Goal: Task Accomplishment & Management: Complete application form

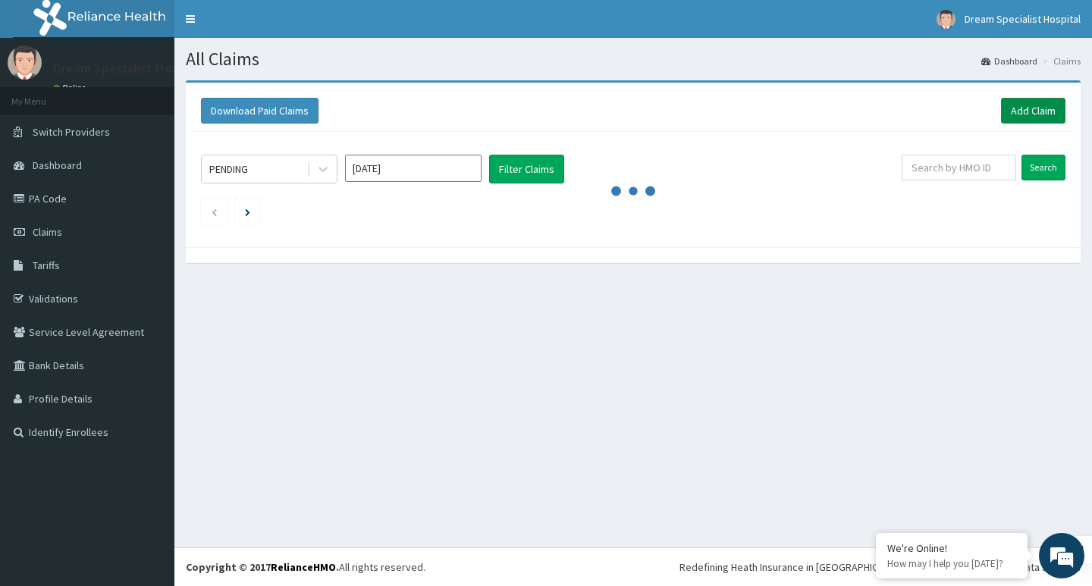
click at [1035, 105] on link "Add Claim" at bounding box center [1033, 111] width 64 height 26
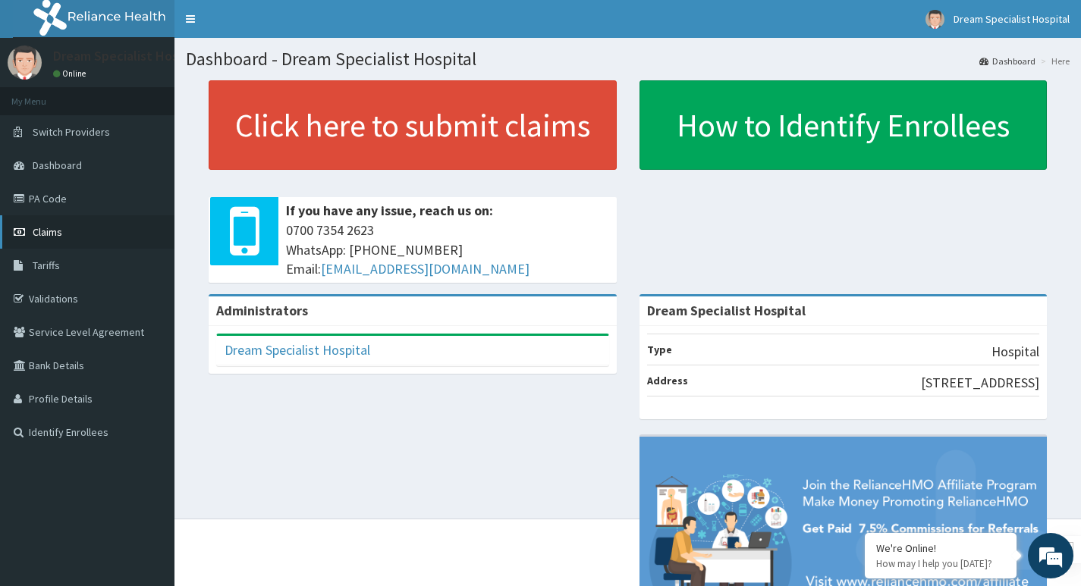
click at [61, 232] on span "Claims" at bounding box center [48, 232] width 30 height 14
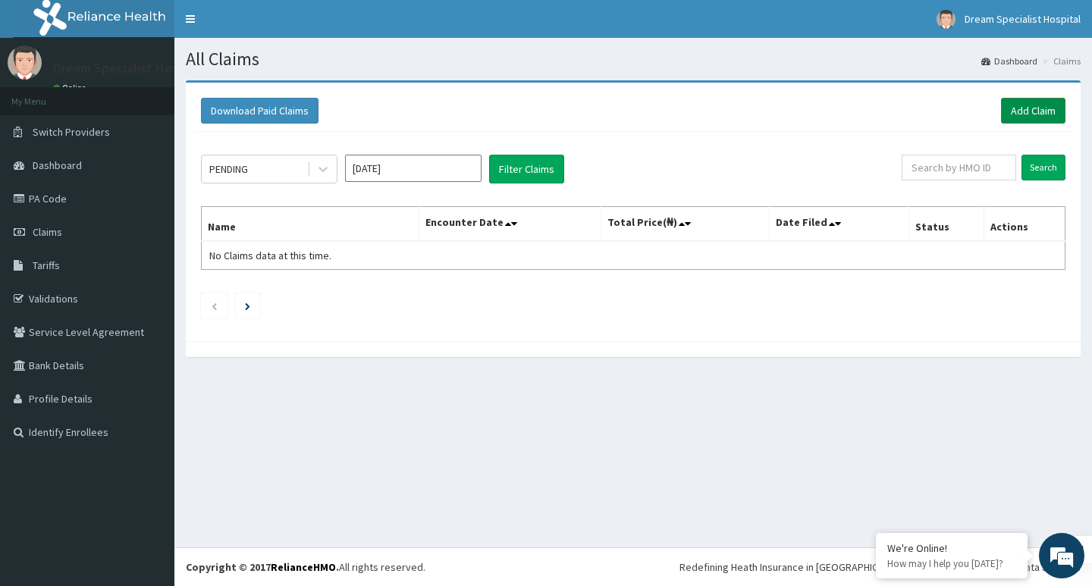
click at [1032, 109] on link "Add Claim" at bounding box center [1033, 111] width 64 height 26
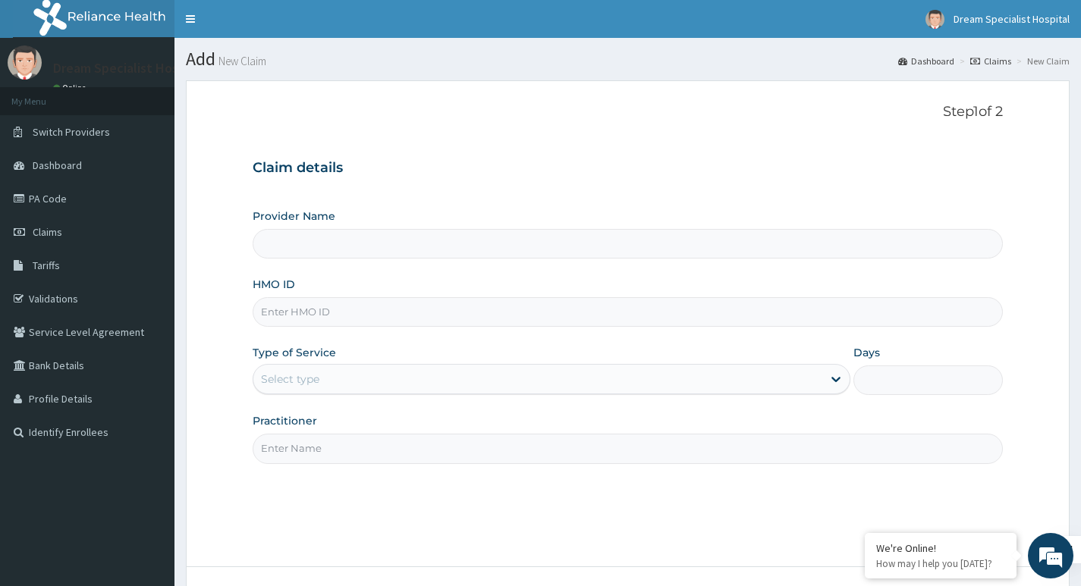
click at [270, 237] on input "Provider Name" at bounding box center [628, 244] width 750 height 30
type input "Dream Specialist Hospital"
click at [307, 312] on input "HMO ID" at bounding box center [628, 312] width 750 height 30
paste input "slb/10469/a"
type input "slb/10469/a"
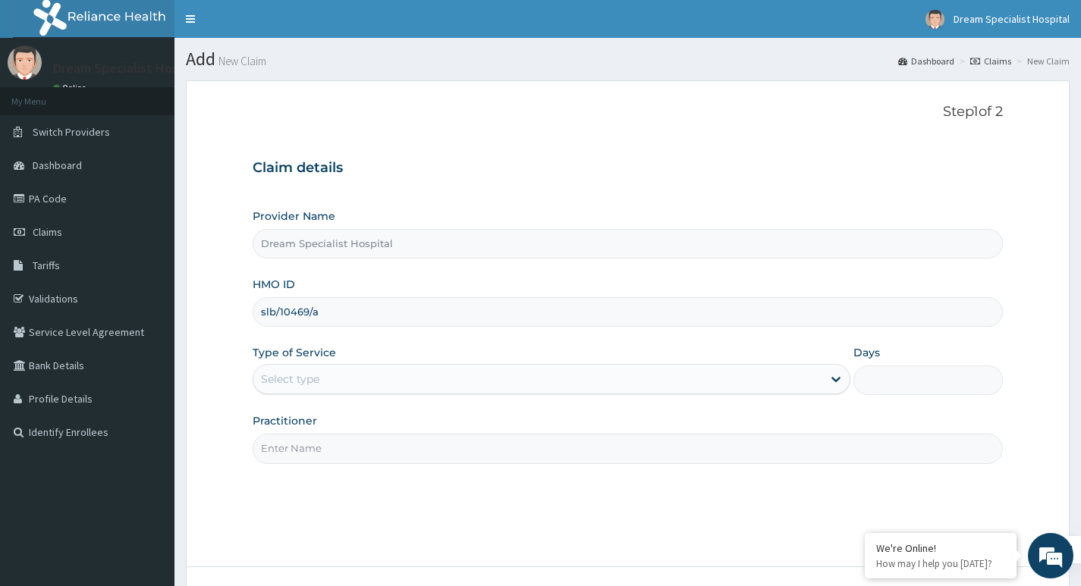
click at [304, 376] on div "Select type" at bounding box center [290, 379] width 58 height 15
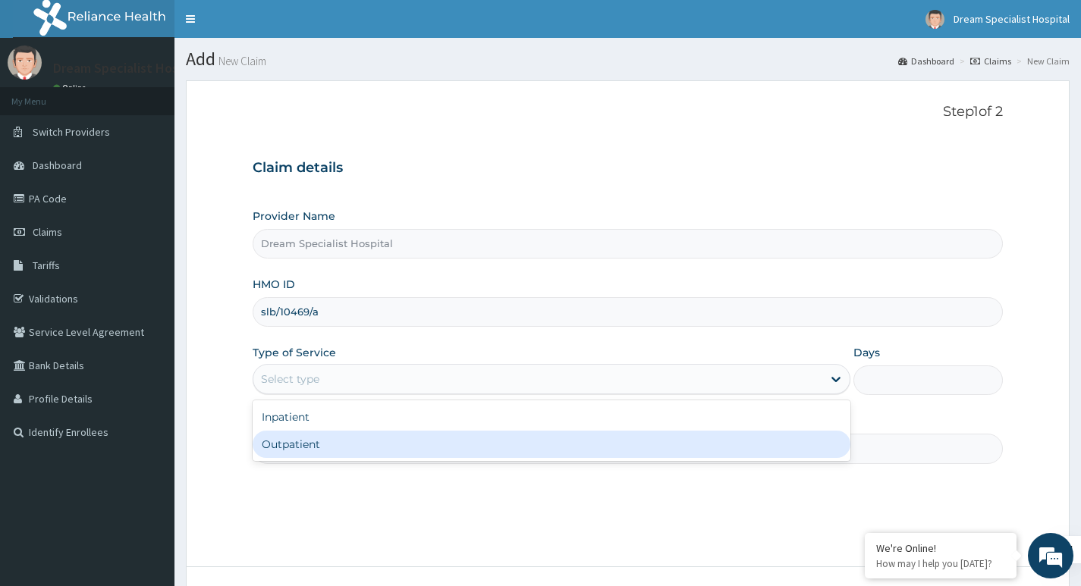
click at [306, 450] on div "Outpatient" at bounding box center [552, 444] width 598 height 27
type input "1"
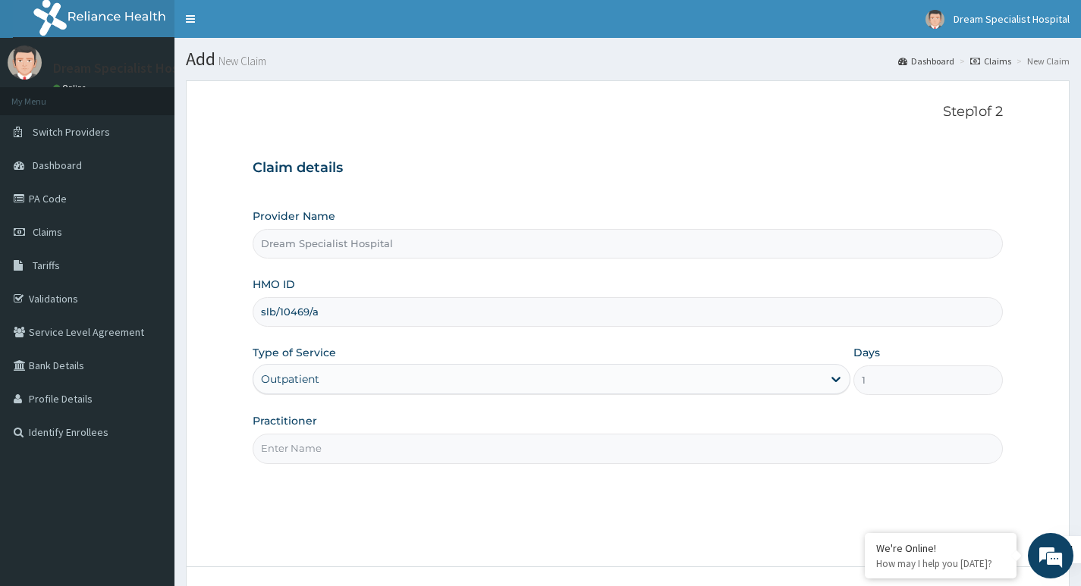
drag, startPoint x: 366, startPoint y: 441, endPoint x: 363, endPoint y: 453, distance: 12.7
click at [366, 441] on input "Practitioner" at bounding box center [628, 449] width 750 height 30
type input "[PERSON_NAME]"
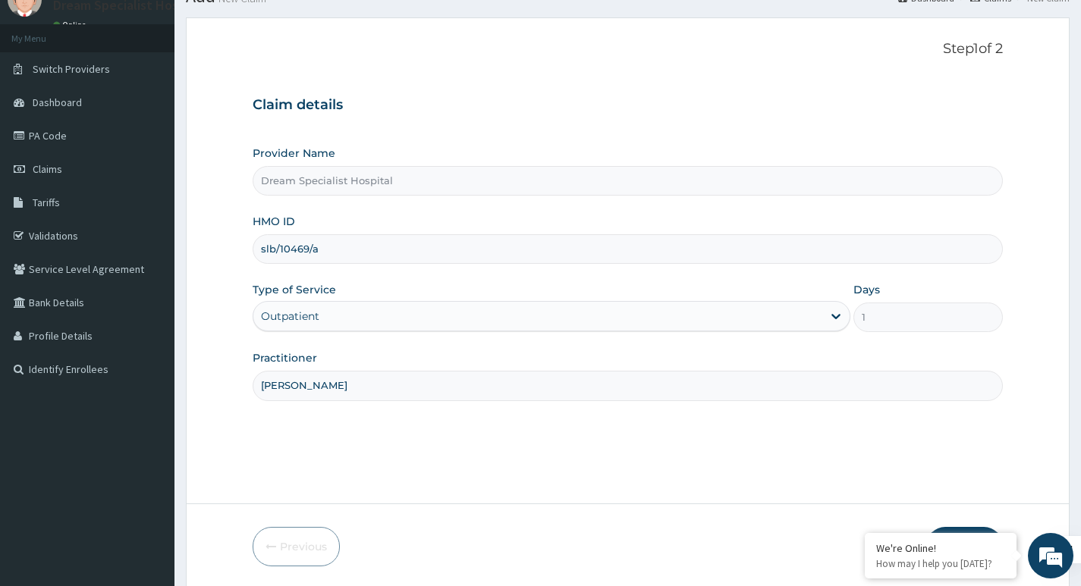
scroll to position [117, 0]
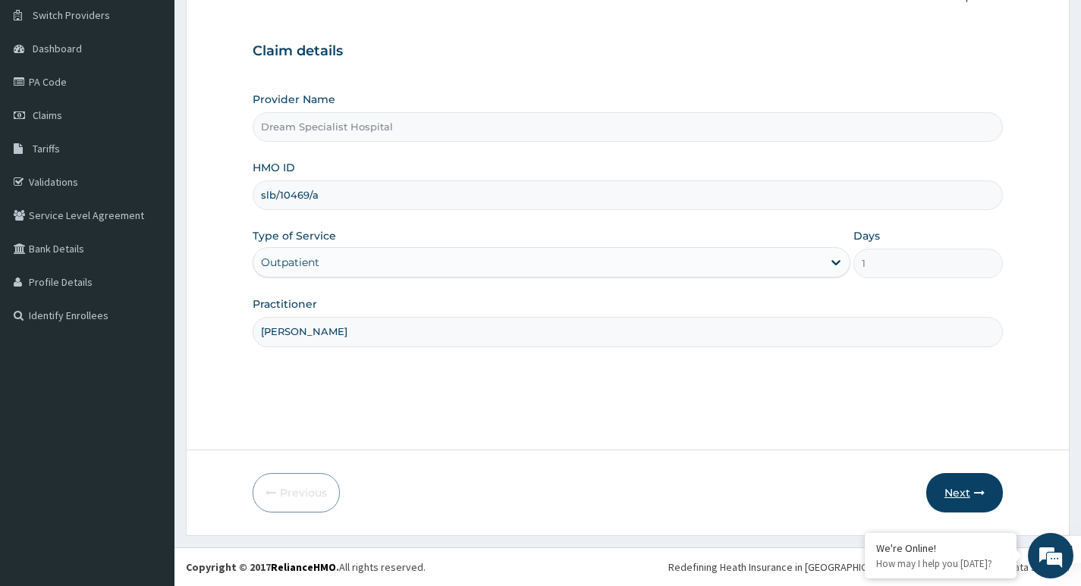
click at [969, 500] on button "Next" at bounding box center [964, 492] width 77 height 39
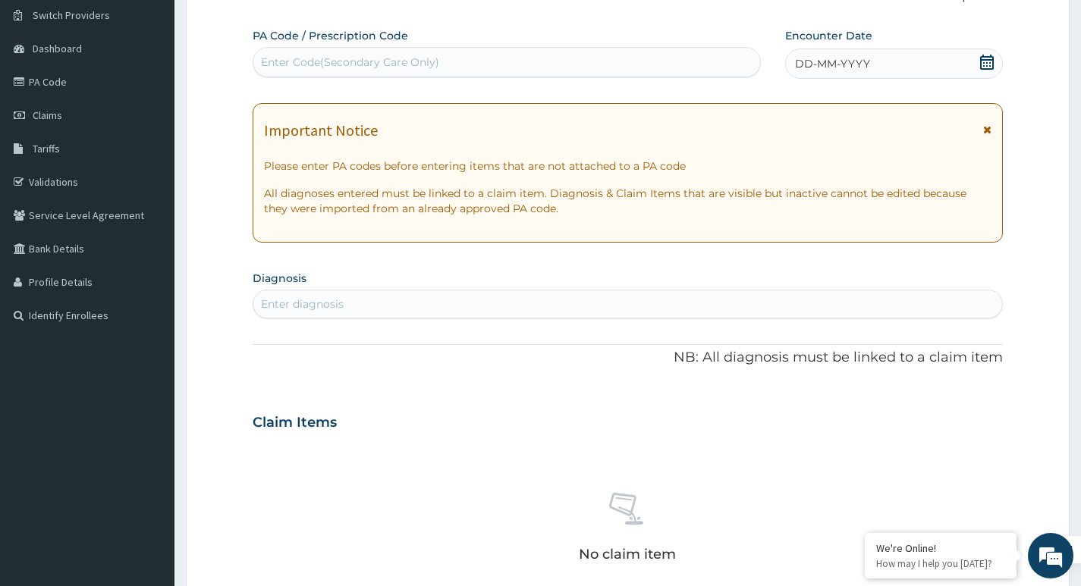
click at [984, 58] on icon at bounding box center [986, 62] width 15 height 15
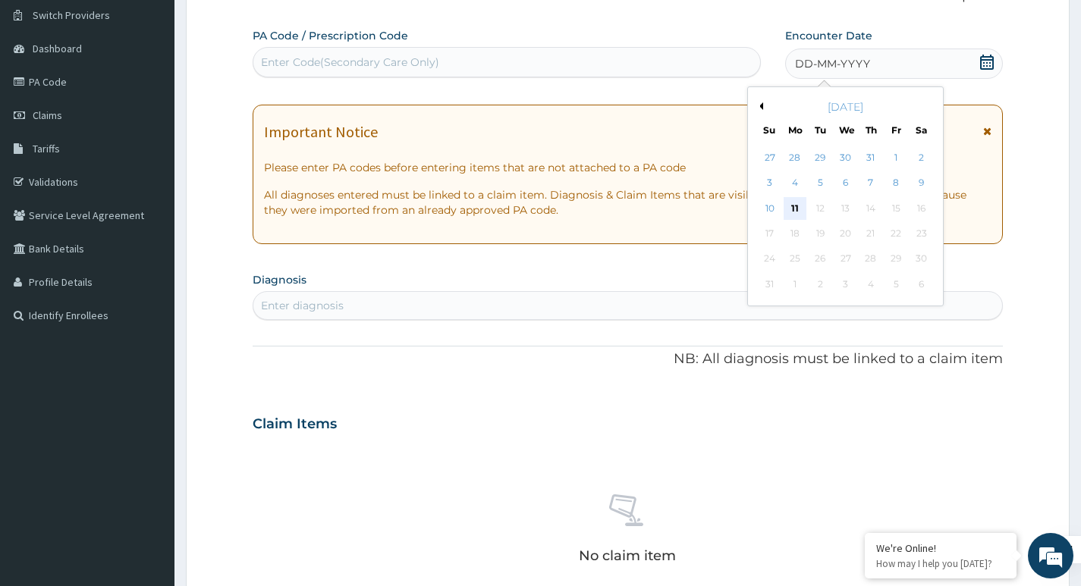
click at [790, 206] on div "11" at bounding box center [795, 208] width 23 height 23
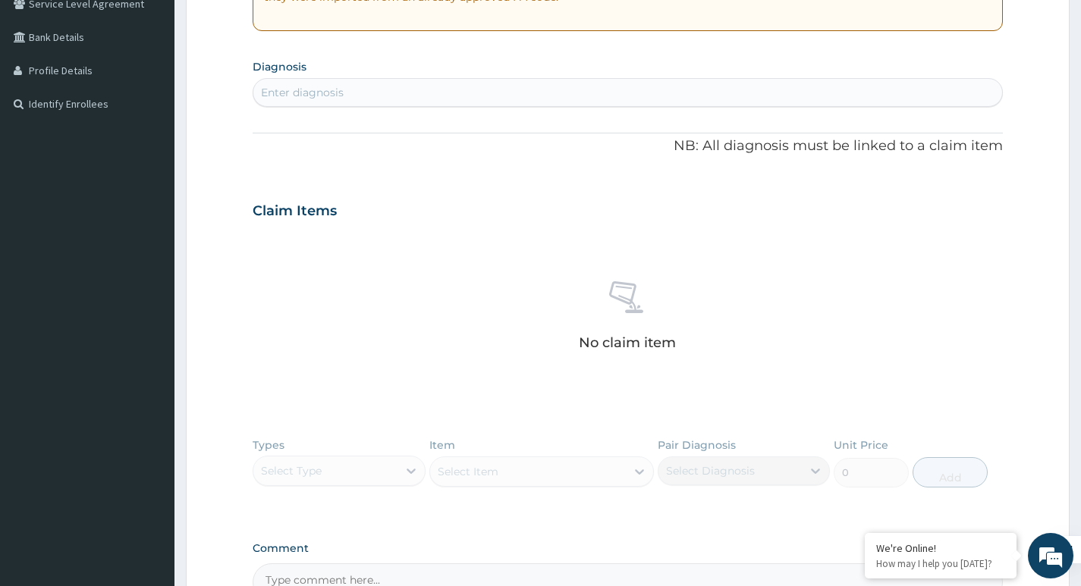
scroll to position [193, 0]
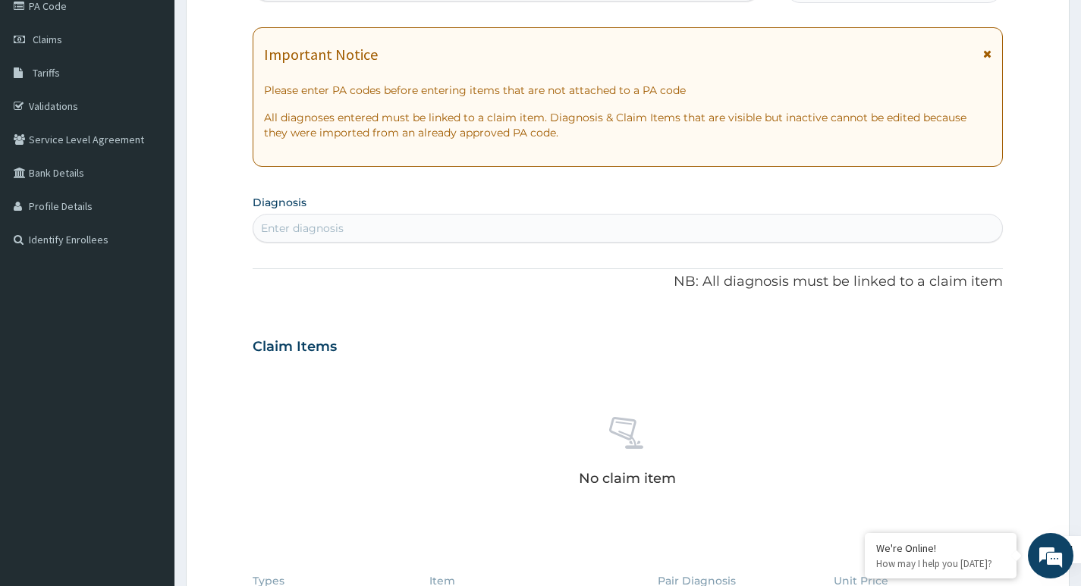
click at [330, 230] on div "Enter diagnosis" at bounding box center [302, 228] width 83 height 15
click at [331, 230] on div "Enter diagnosis" at bounding box center [302, 228] width 83 height 15
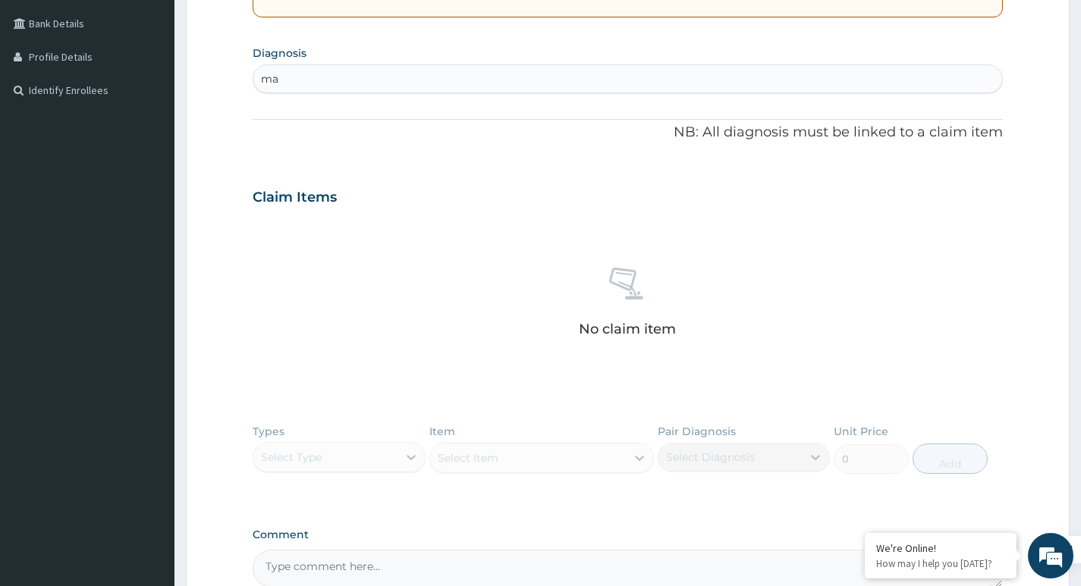
scroll to position [503, 0]
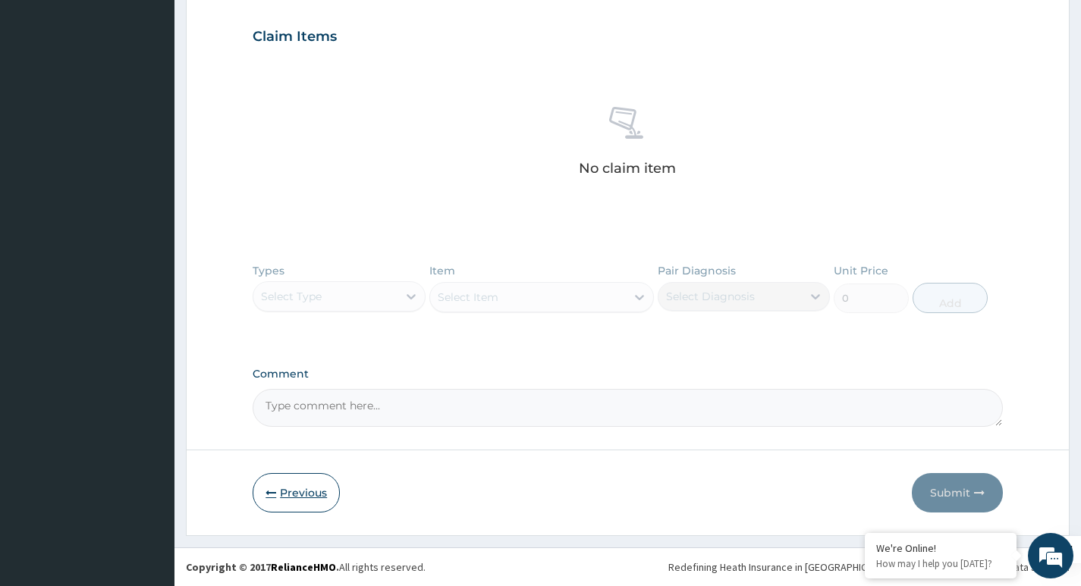
type input "ma"
click at [285, 499] on button "Previous" at bounding box center [296, 492] width 87 height 39
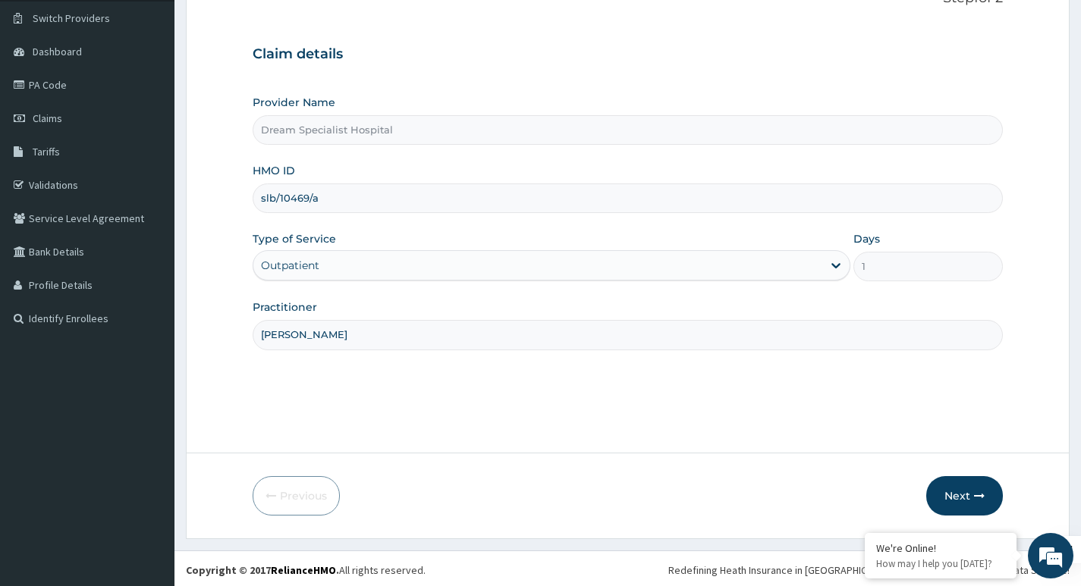
scroll to position [117, 0]
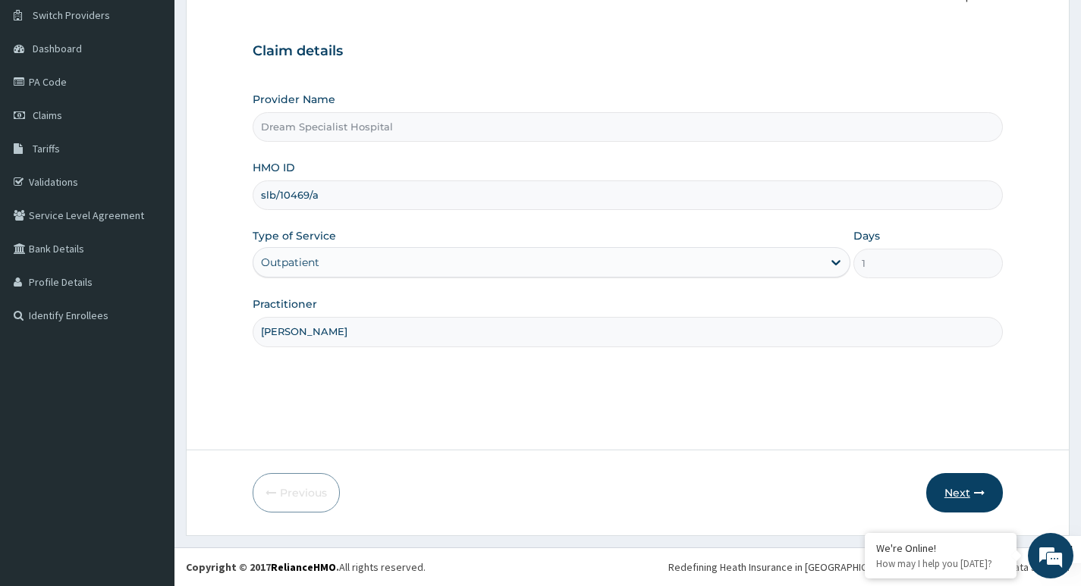
click at [950, 491] on button "Next" at bounding box center [964, 492] width 77 height 39
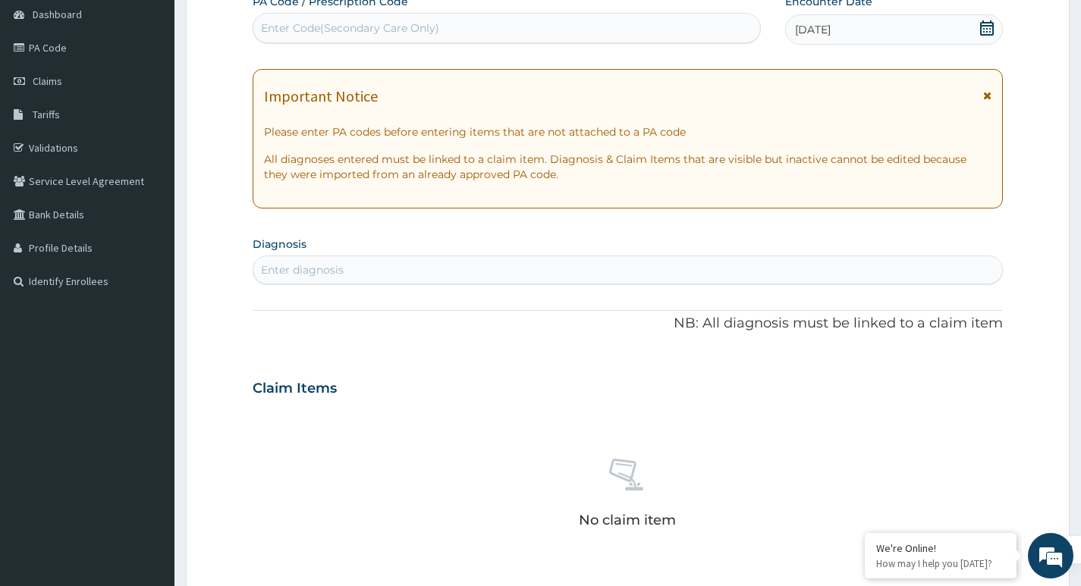
scroll to position [152, 0]
click at [321, 260] on div "Enter diagnosis" at bounding box center [627, 269] width 749 height 24
type input "[MEDICAL_DATA]"
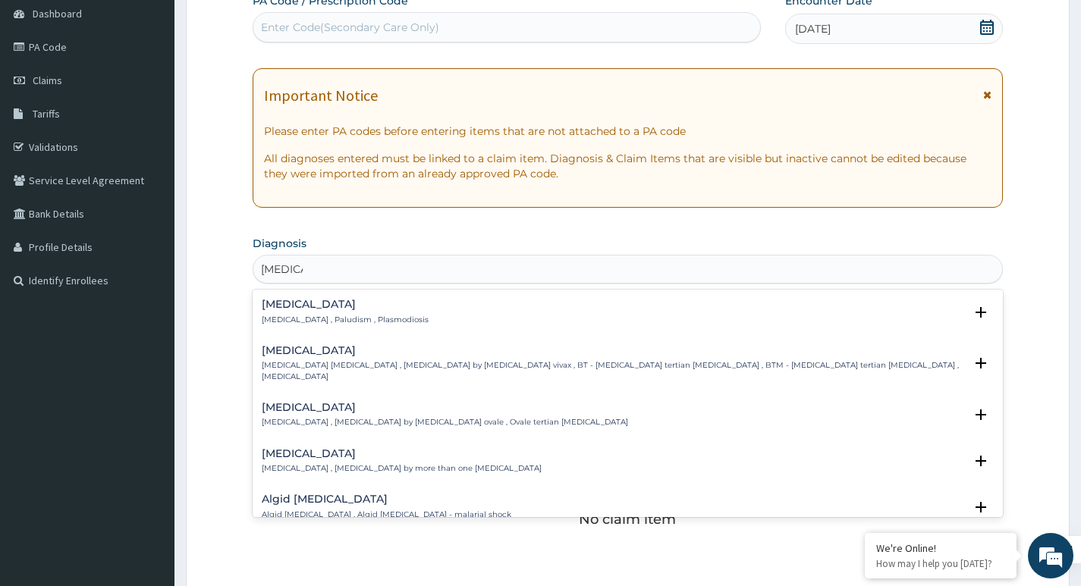
click at [323, 322] on p "[MEDICAL_DATA] , Paludism , Plasmodiosis" at bounding box center [345, 320] width 167 height 11
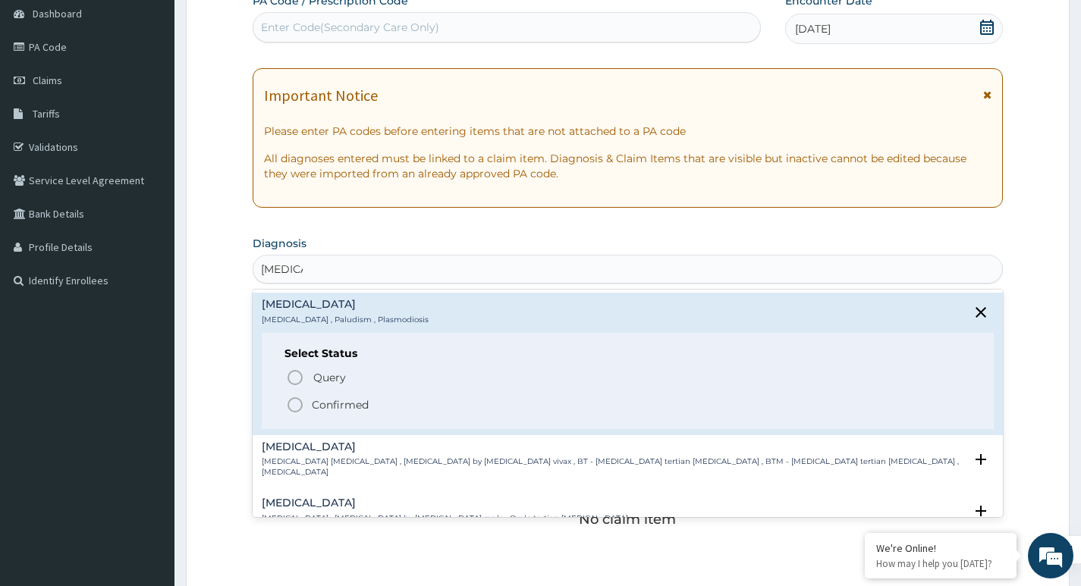
click at [322, 404] on p "Confirmed" at bounding box center [340, 404] width 57 height 15
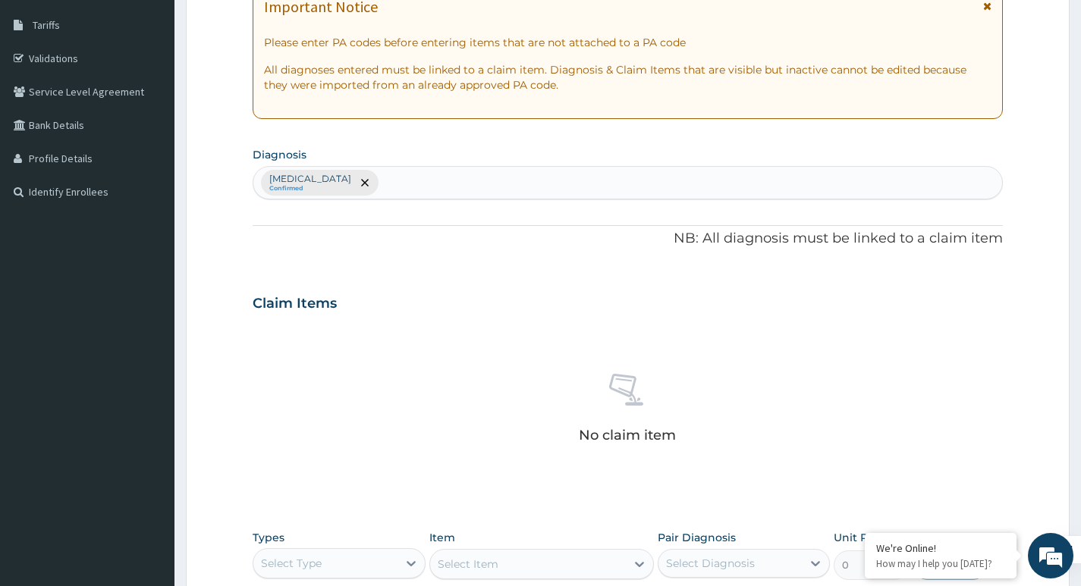
scroll to position [455, 0]
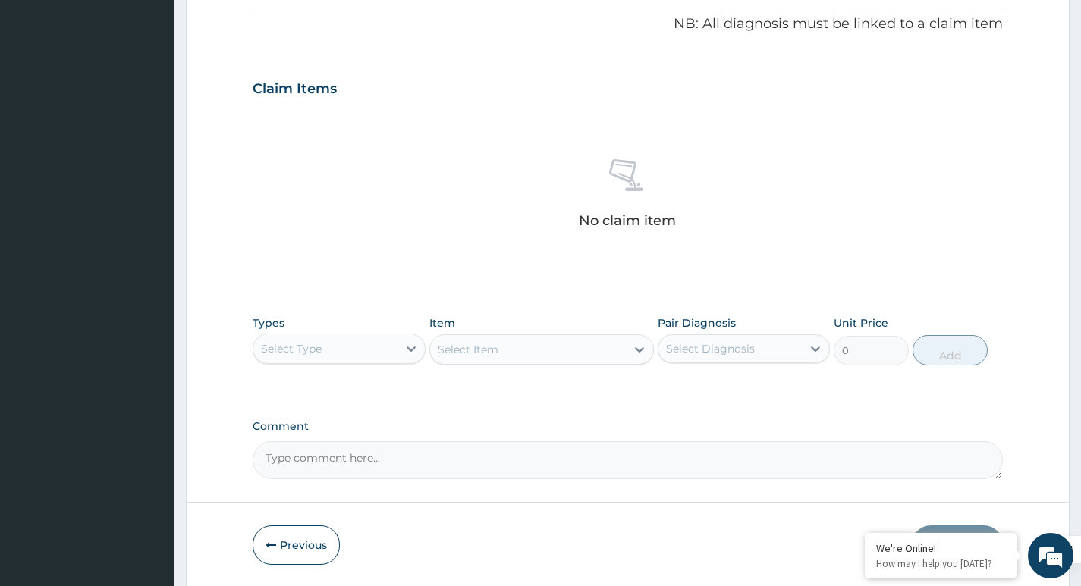
click at [321, 350] on div "Select Type" at bounding box center [291, 348] width 61 height 15
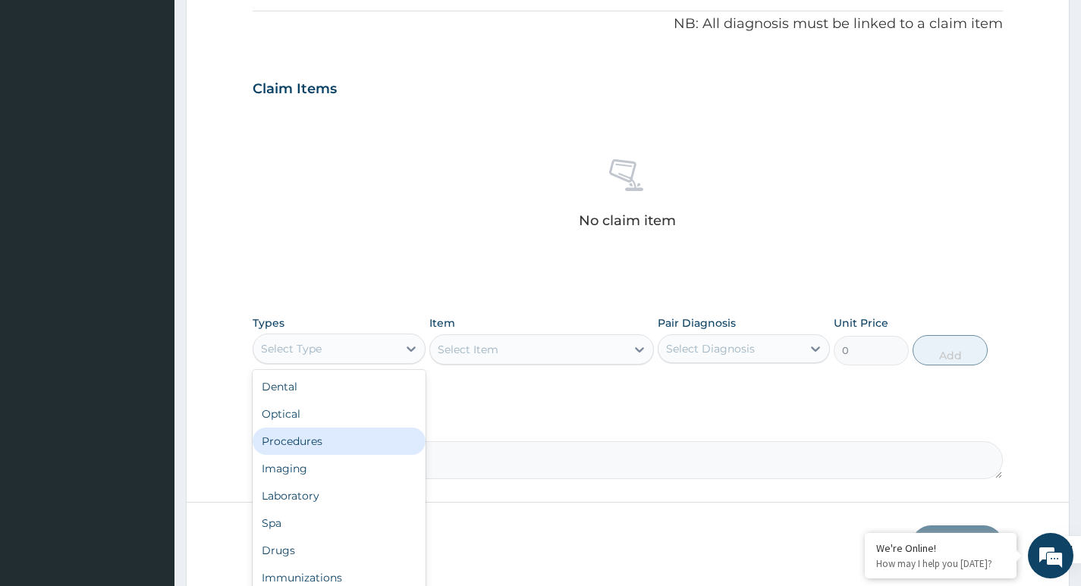
click at [313, 447] on div "Procedures" at bounding box center [339, 441] width 172 height 27
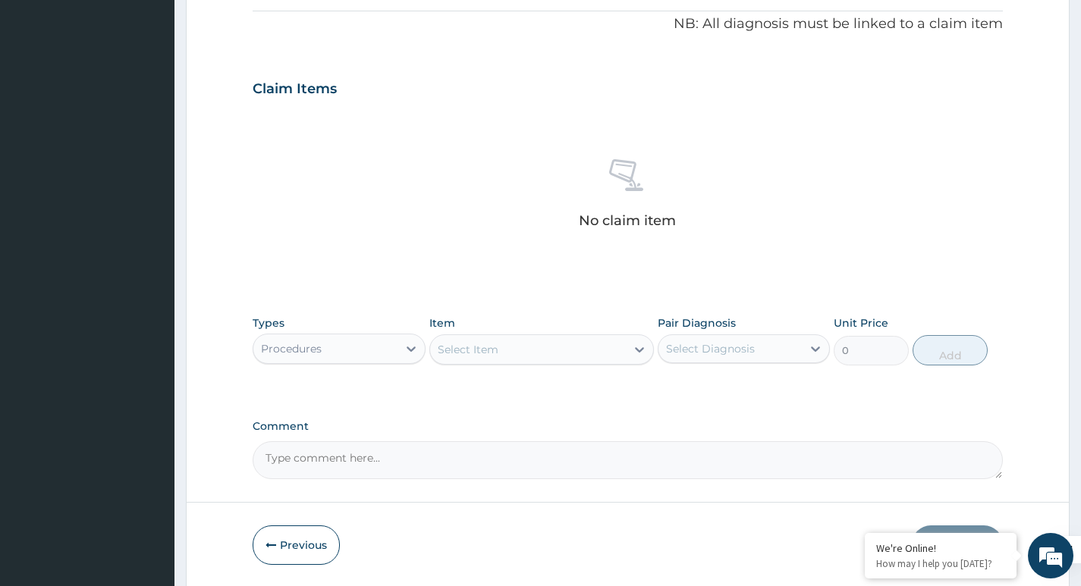
click at [512, 347] on div "Select Item" at bounding box center [528, 350] width 196 height 24
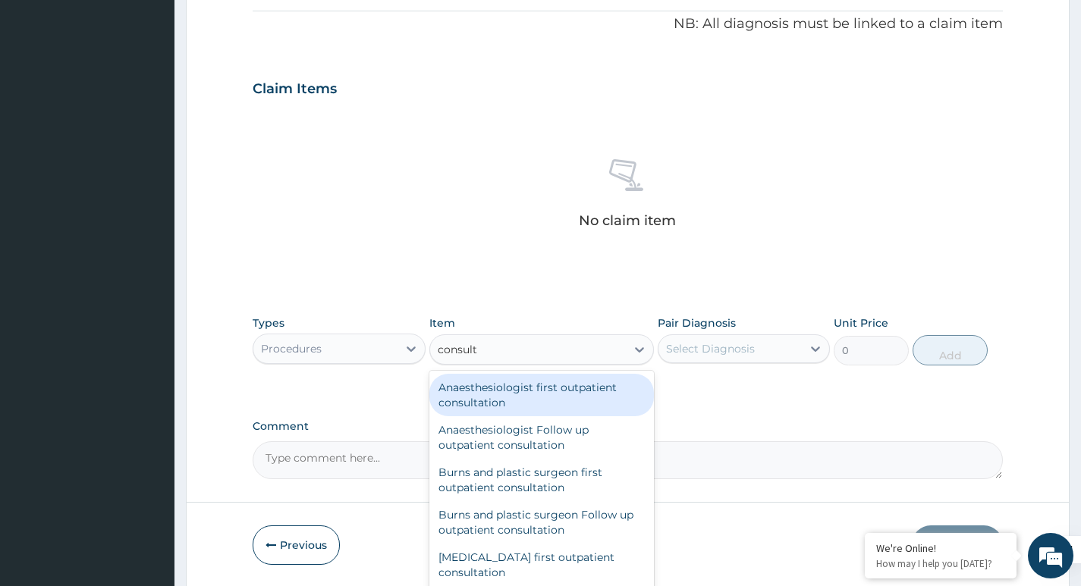
type input "consulta"
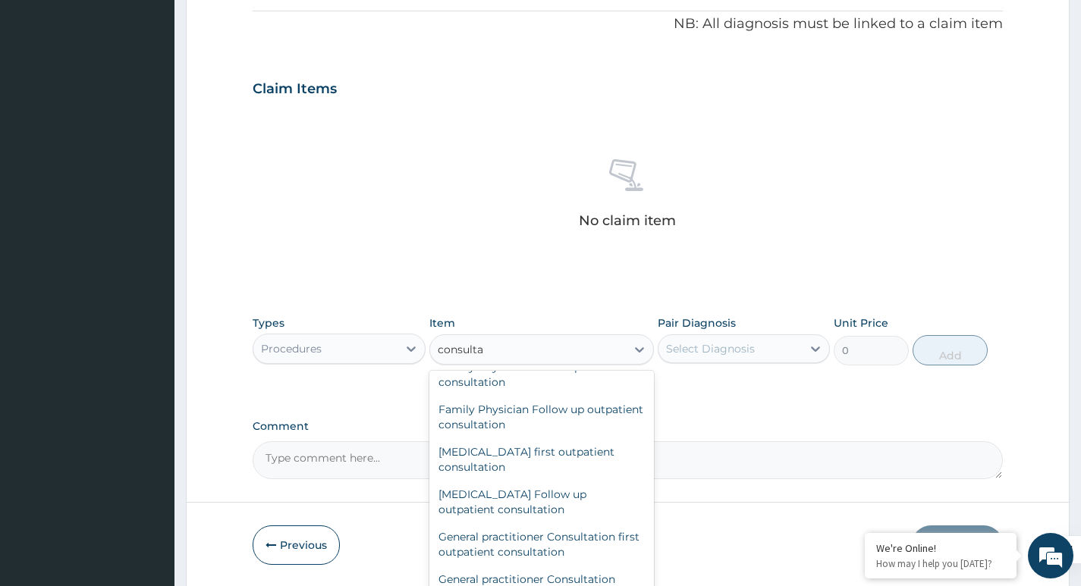
scroll to position [683, 0]
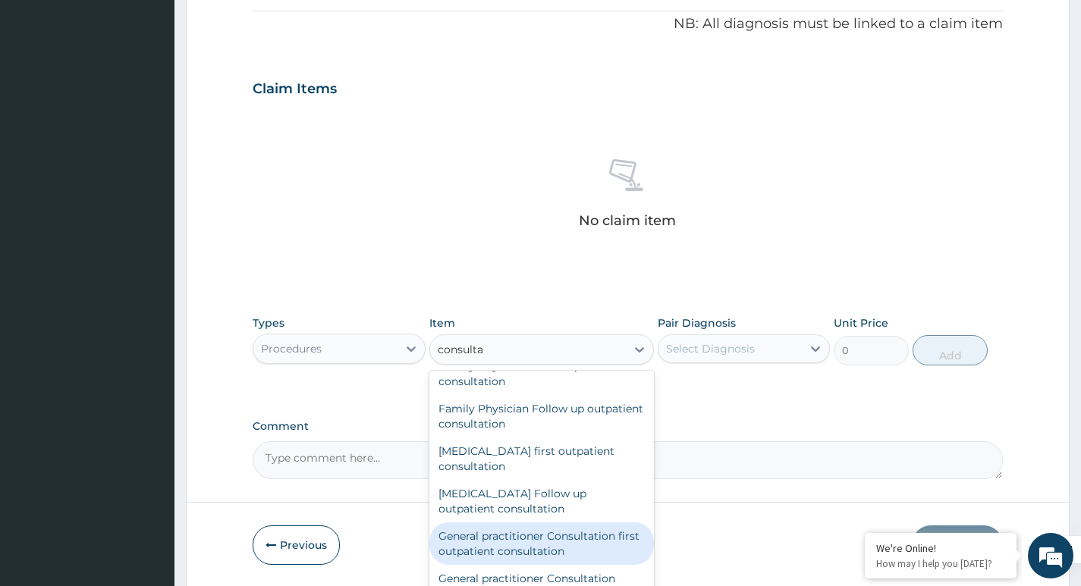
click at [546, 565] on div "General practitioner Consultation first outpatient consultation" at bounding box center [541, 544] width 225 height 42
type input "3600"
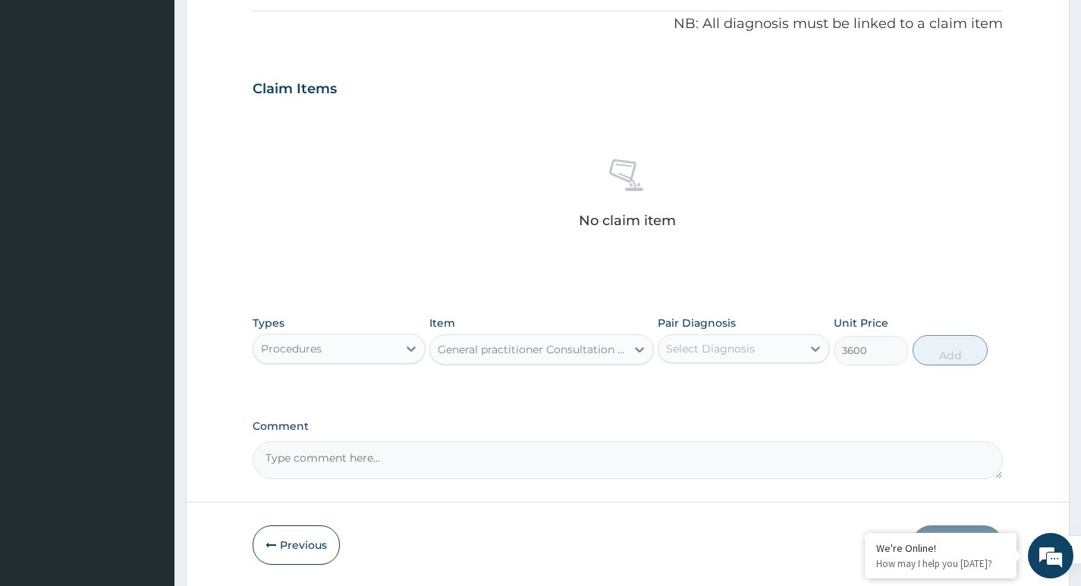
drag, startPoint x: 740, startPoint y: 344, endPoint x: 732, endPoint y: 356, distance: 15.4
click at [740, 343] on div "Select Diagnosis" at bounding box center [710, 348] width 89 height 15
click at [699, 386] on label "[MEDICAL_DATA]" at bounding box center [730, 385] width 94 height 15
checkbox input "true"
click at [920, 349] on button "Add" at bounding box center [949, 350] width 75 height 30
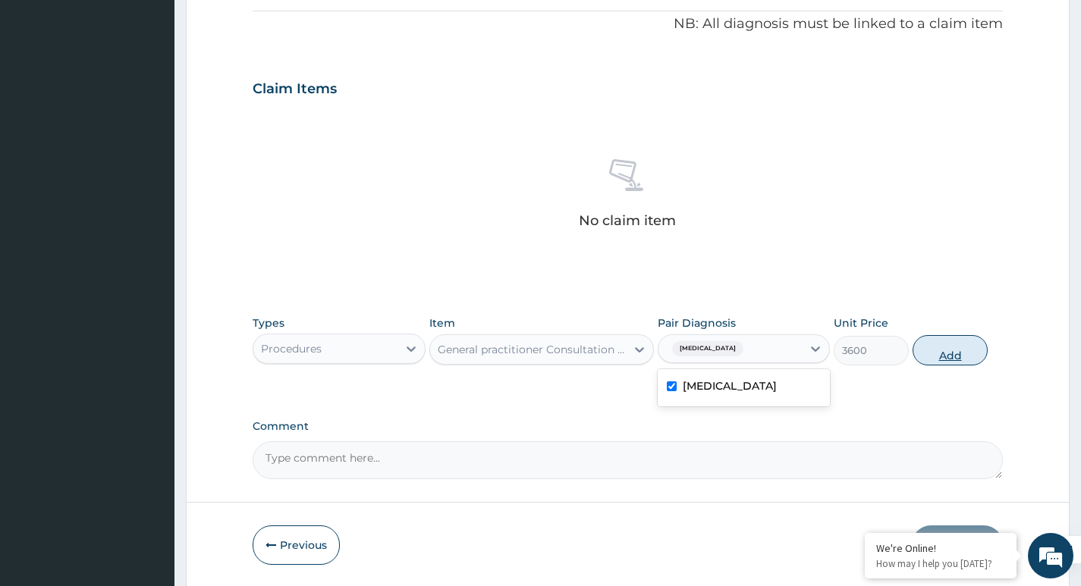
type input "0"
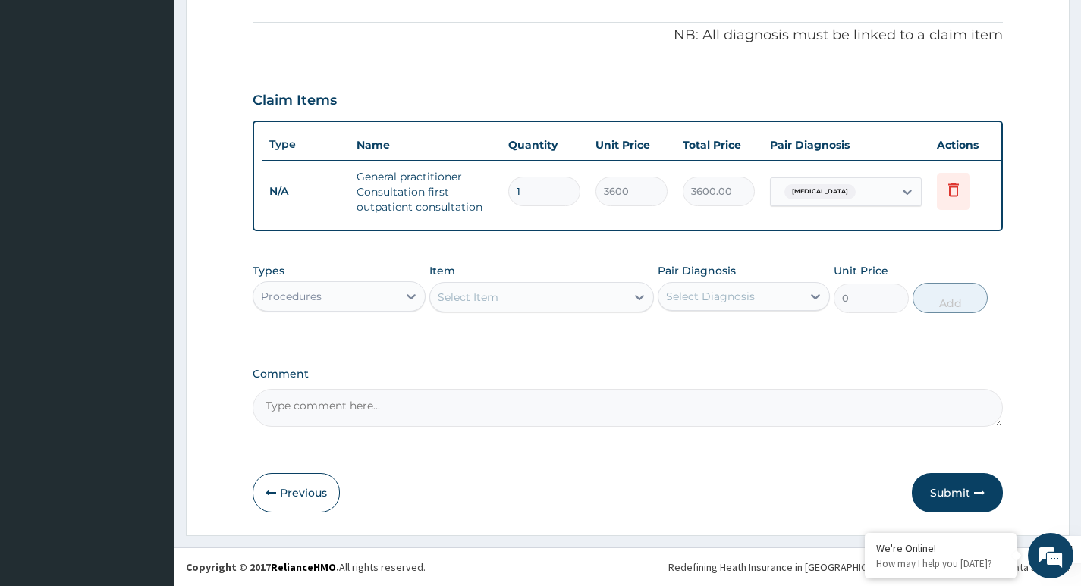
click at [491, 290] on div "Select Item" at bounding box center [468, 297] width 61 height 15
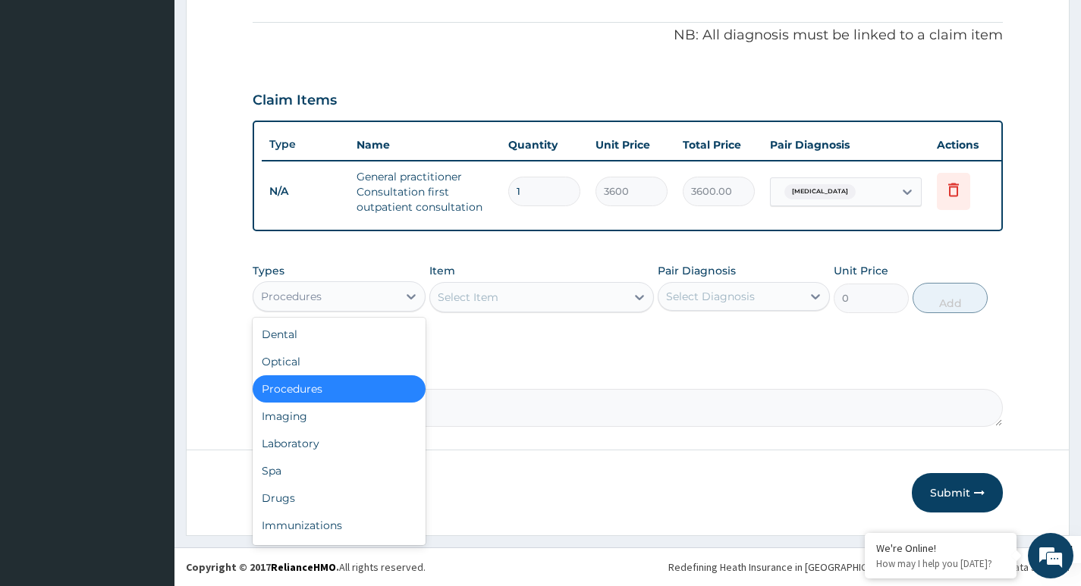
click at [328, 299] on div "Procedures" at bounding box center [324, 296] width 143 height 24
click at [296, 454] on div "Laboratory" at bounding box center [339, 443] width 172 height 27
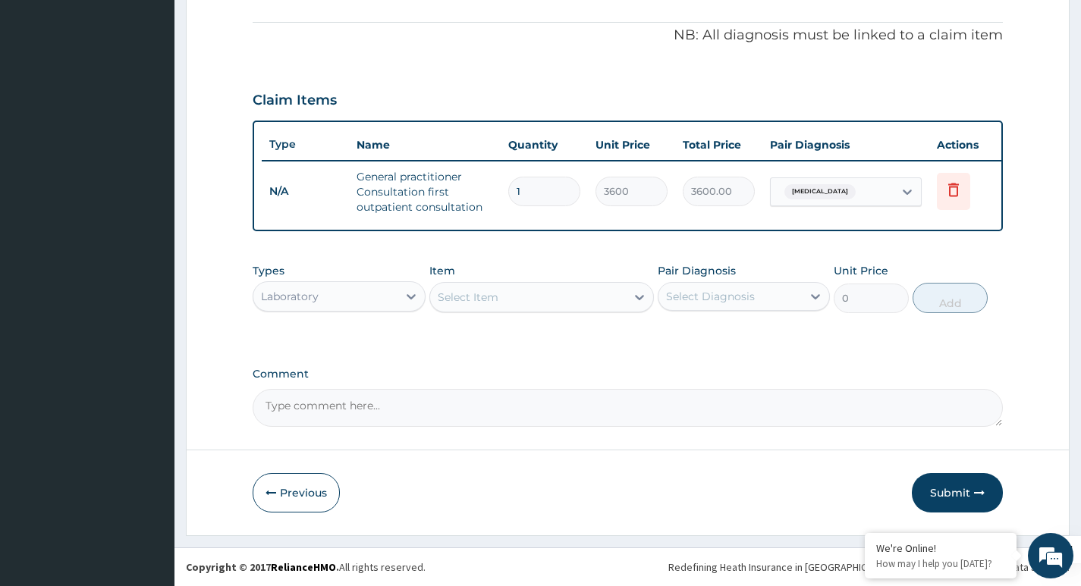
click at [496, 290] on div "Select Item" at bounding box center [468, 297] width 61 height 15
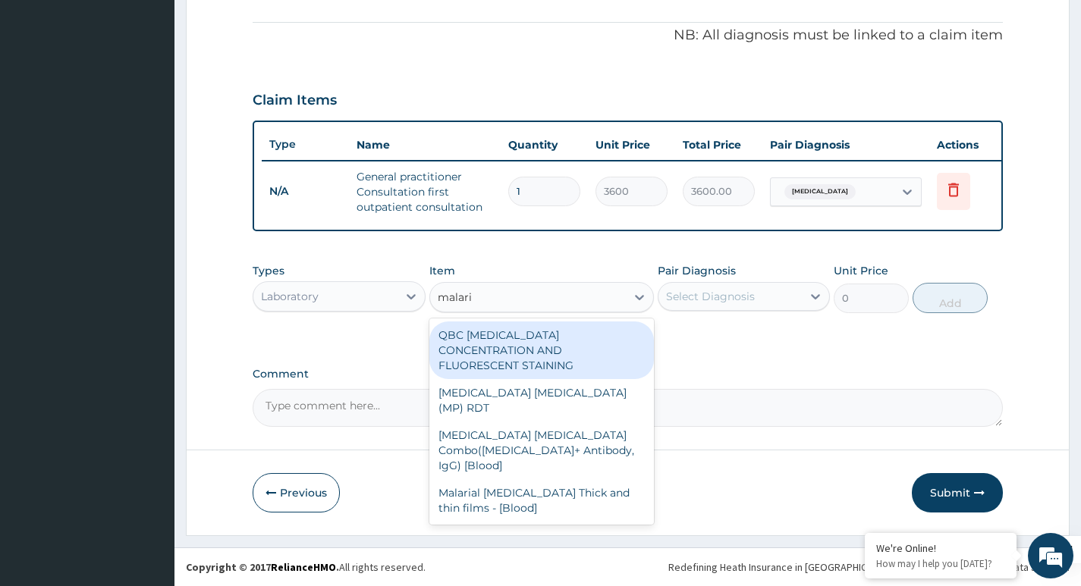
type input "[MEDICAL_DATA]"
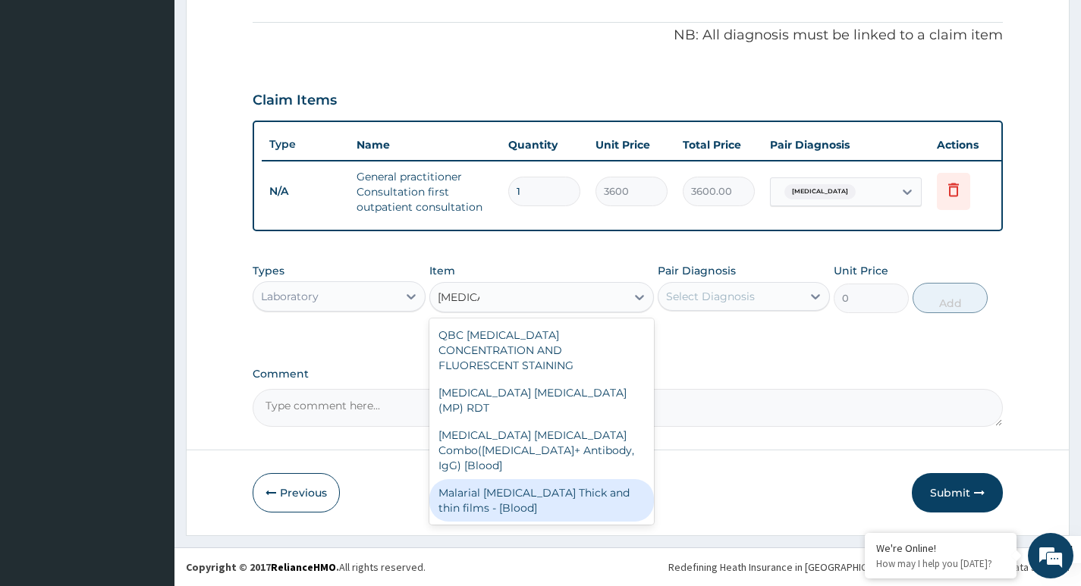
click at [513, 479] on div "Malarial [MEDICAL_DATA] Thick and thin films - [Blood]" at bounding box center [541, 500] width 225 height 42
type input "2100"
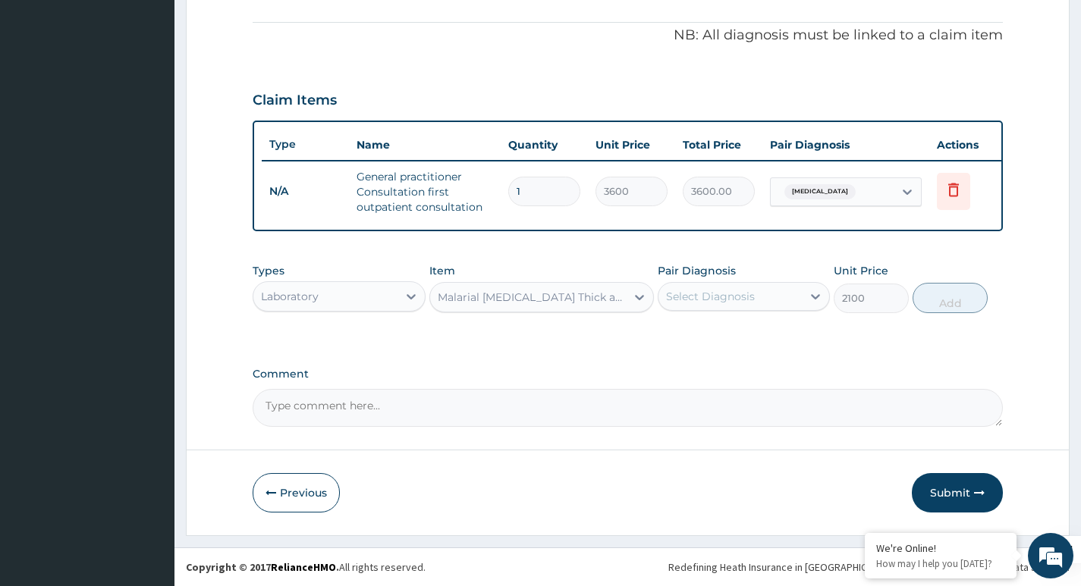
click at [757, 291] on div "Select Diagnosis" at bounding box center [729, 296] width 143 height 24
click at [714, 334] on label "[MEDICAL_DATA]" at bounding box center [730, 333] width 94 height 15
checkbox input "true"
click at [945, 287] on button "Add" at bounding box center [949, 298] width 75 height 30
type input "0"
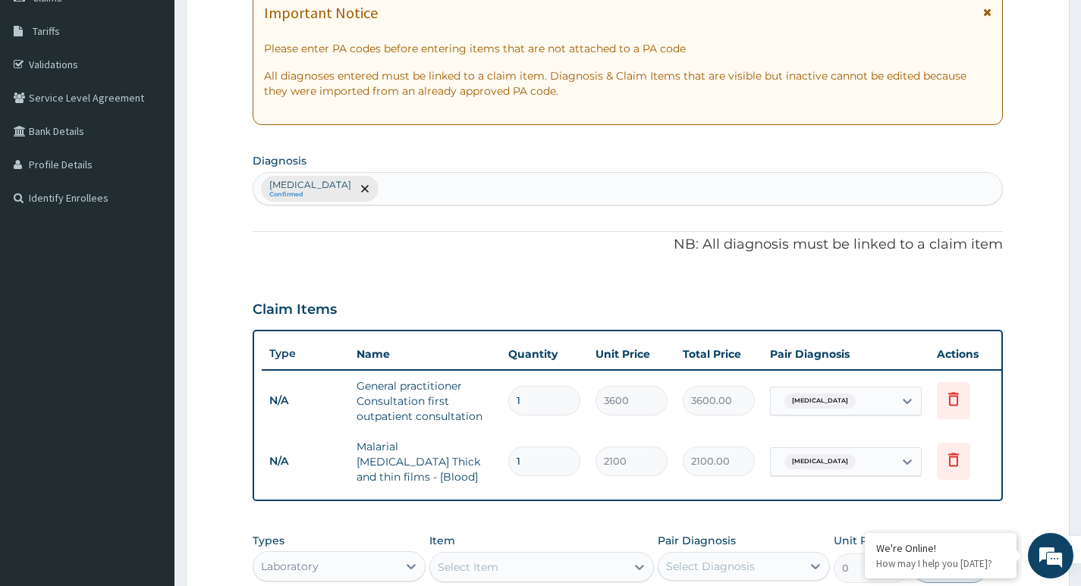
scroll to position [228, 0]
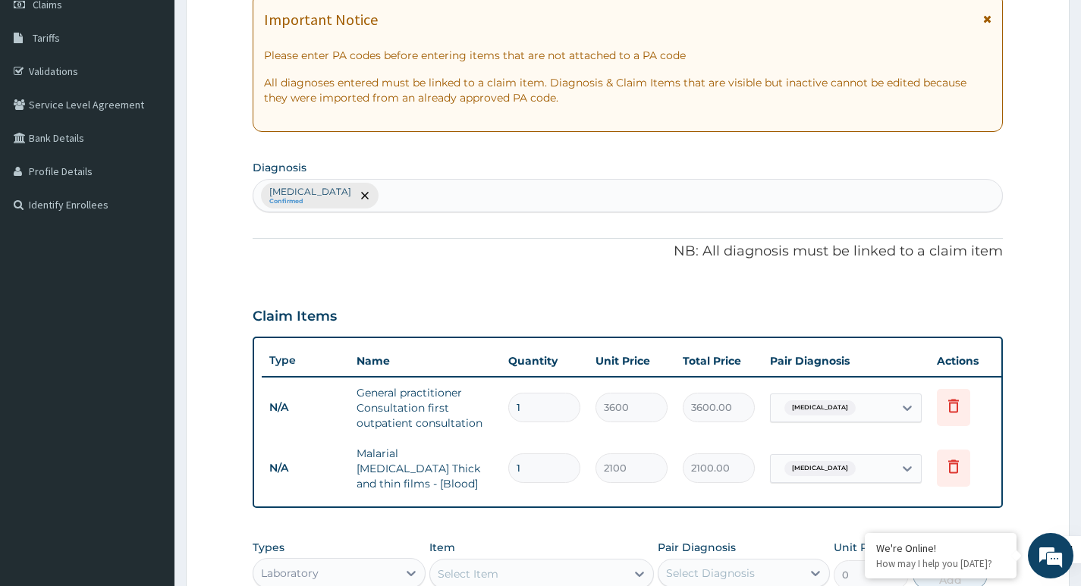
click at [375, 194] on div "[MEDICAL_DATA] Confirmed" at bounding box center [627, 196] width 749 height 32
type input "u"
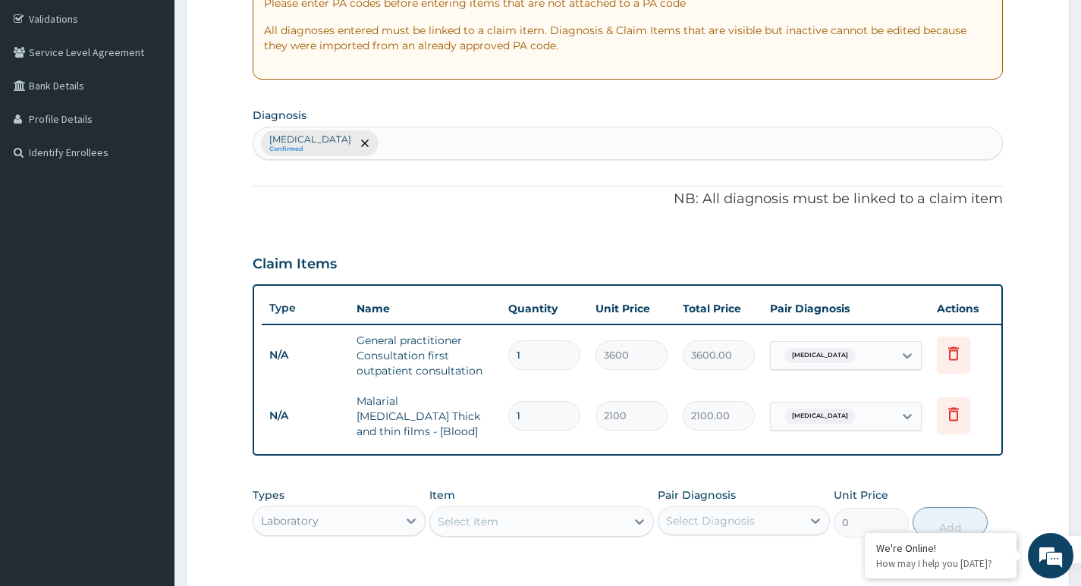
scroll to position [507, 0]
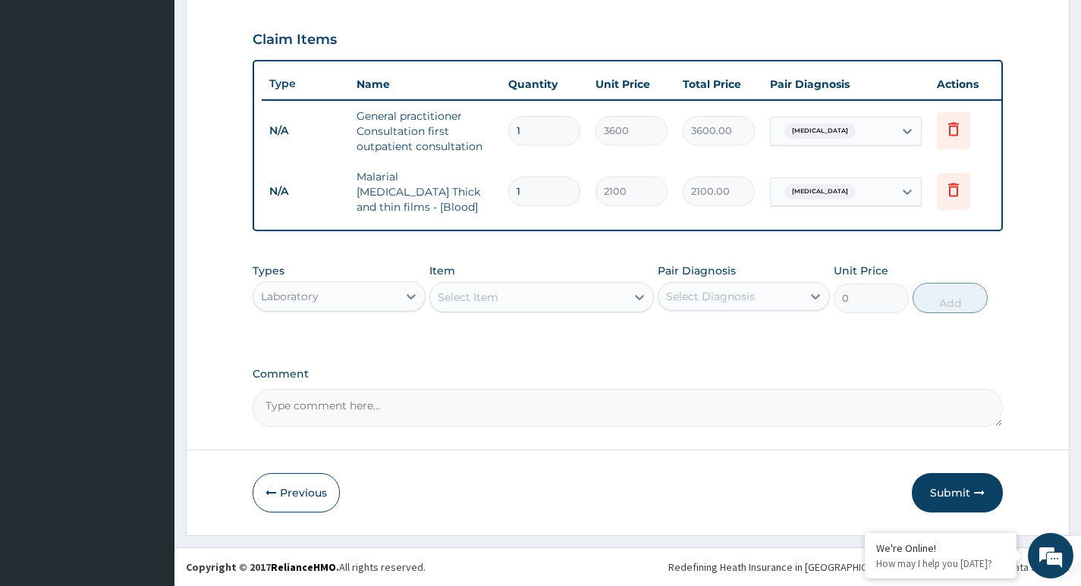
click at [363, 300] on div "Laboratory" at bounding box center [324, 296] width 143 height 24
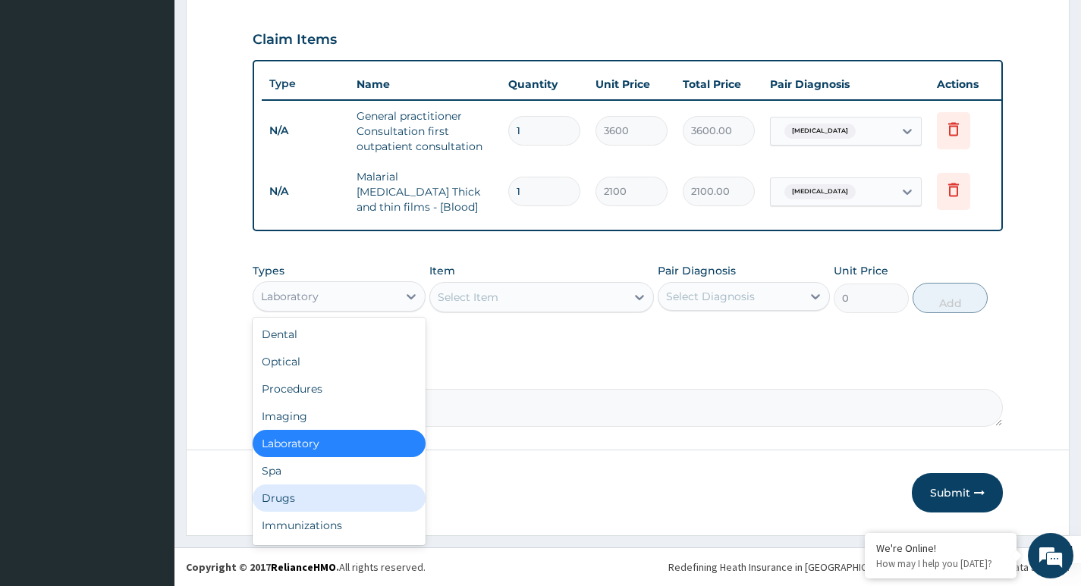
click at [303, 502] on div "Drugs" at bounding box center [339, 498] width 172 height 27
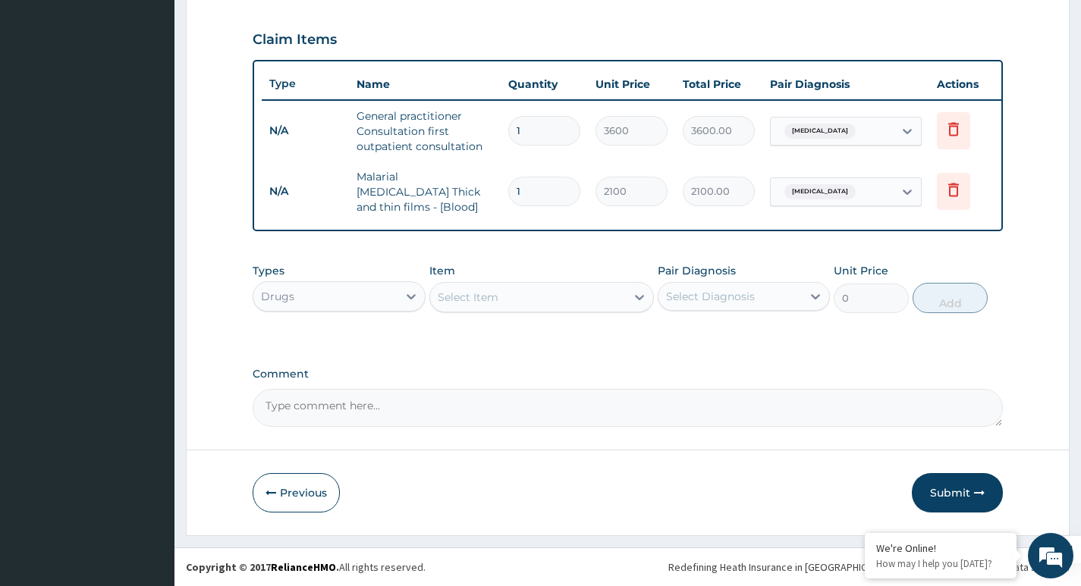
click at [531, 295] on div "Select Item" at bounding box center [528, 297] width 196 height 24
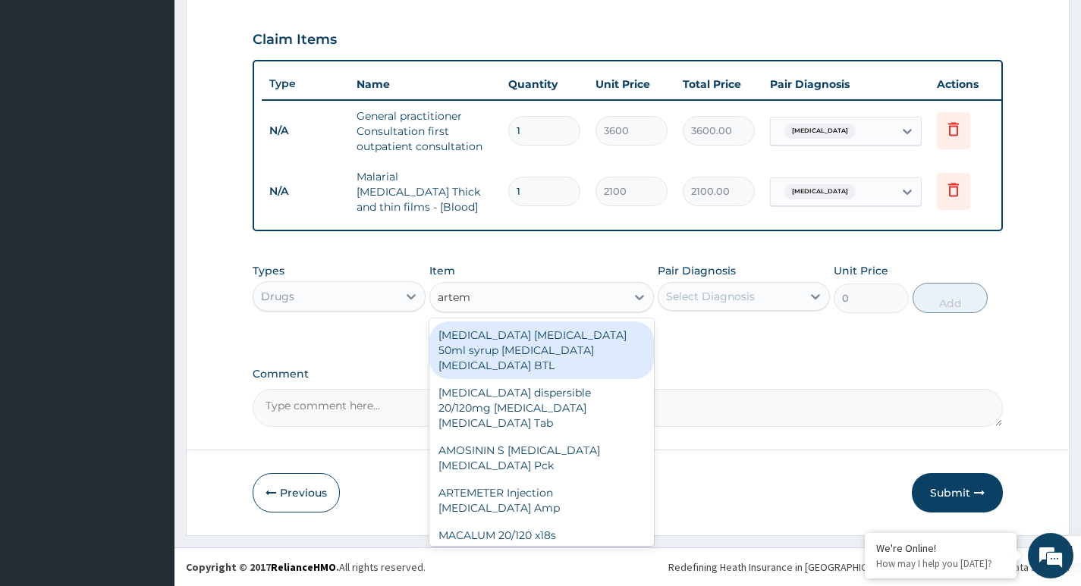
type input "arteme"
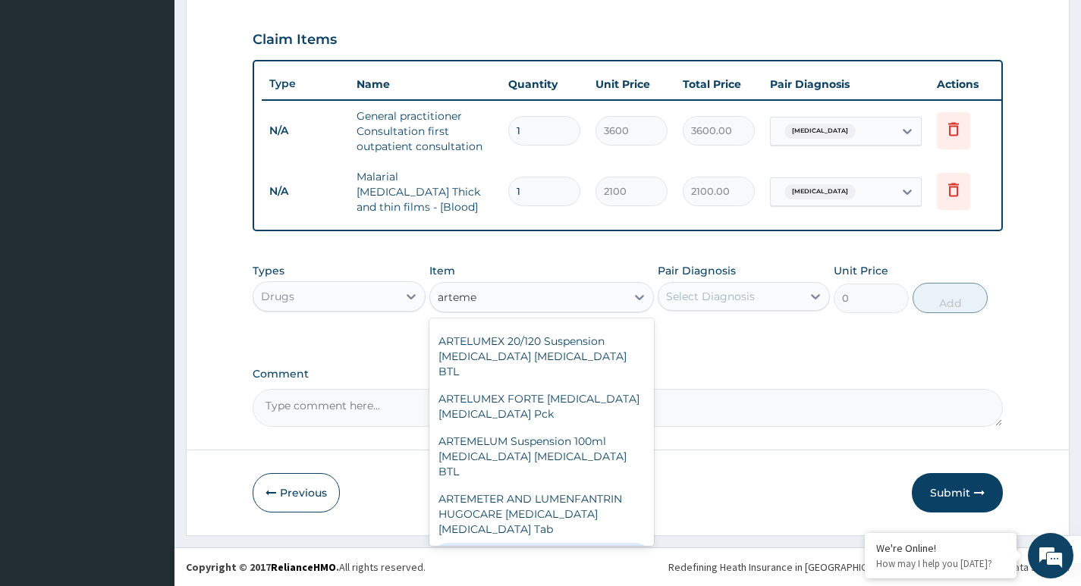
scroll to position [758, 0]
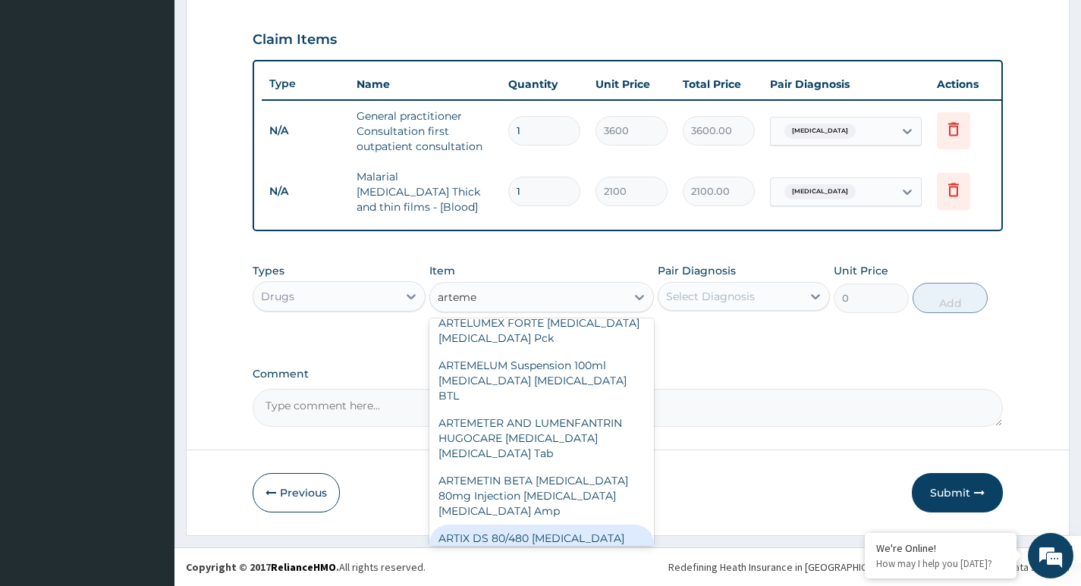
click at [501, 525] on div "ARTIX DS 80/480 [MEDICAL_DATA] [MEDICAL_DATA] Tab" at bounding box center [541, 546] width 225 height 42
type input "402.5"
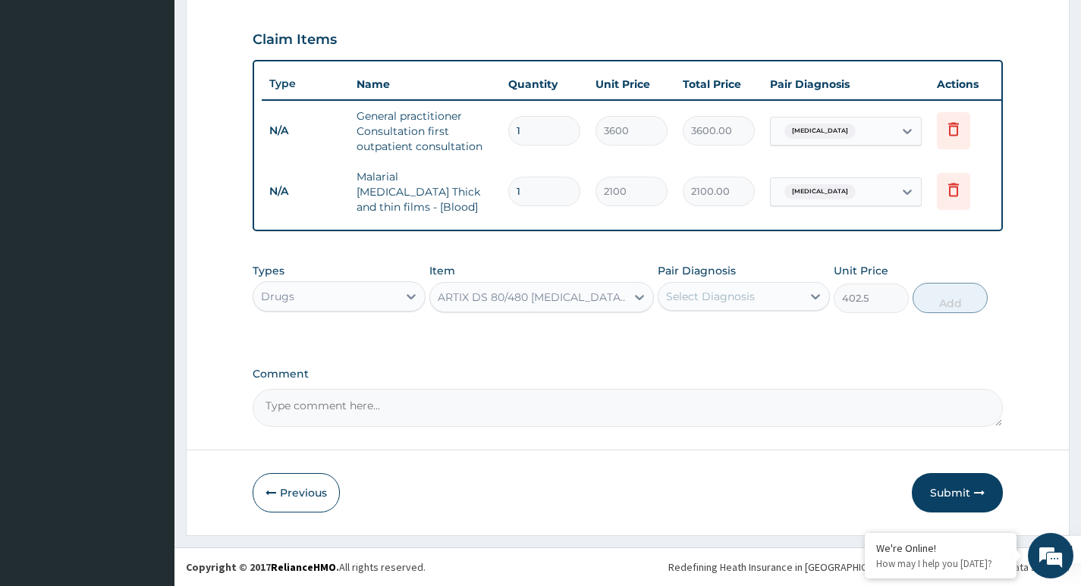
click at [737, 290] on div "Select Diagnosis" at bounding box center [710, 296] width 89 height 15
click at [705, 344] on div "[MEDICAL_DATA]" at bounding box center [744, 335] width 172 height 31
checkbox input "true"
click at [966, 303] on button "Add" at bounding box center [949, 298] width 75 height 30
type input "0"
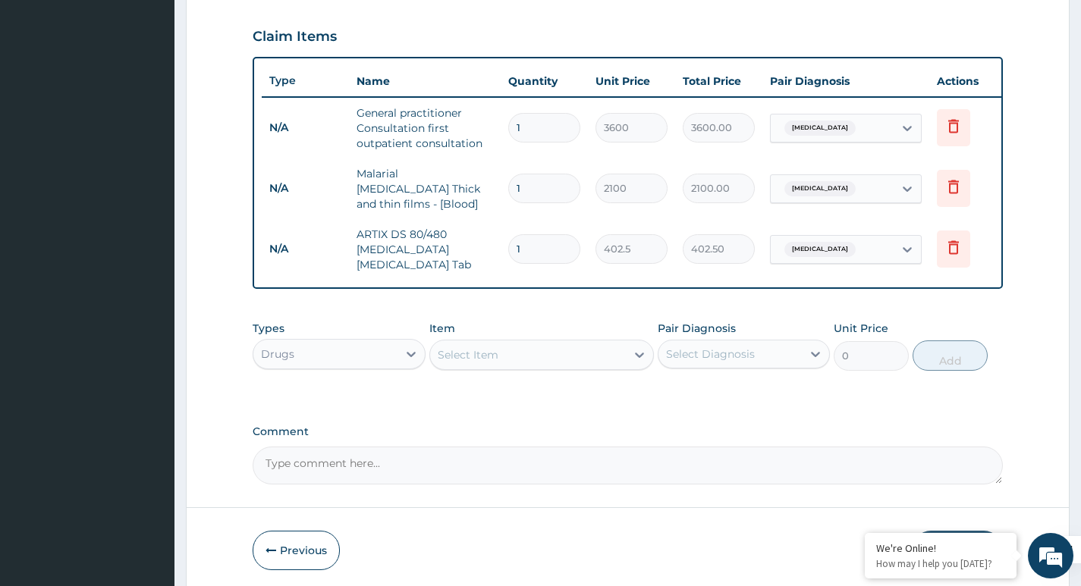
click at [520, 361] on div "Select Item" at bounding box center [528, 355] width 196 height 24
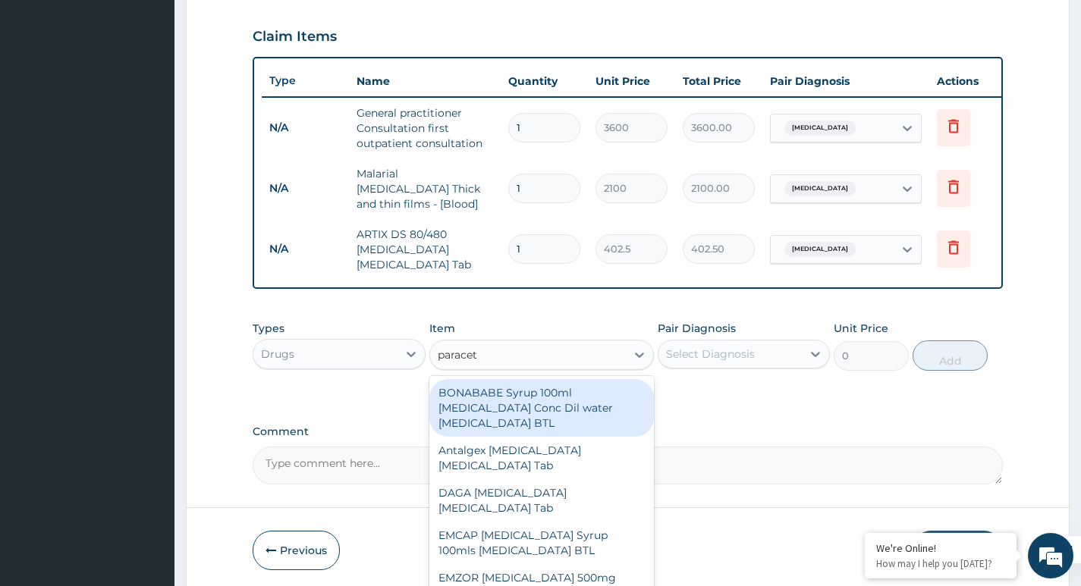
type input "paraceta"
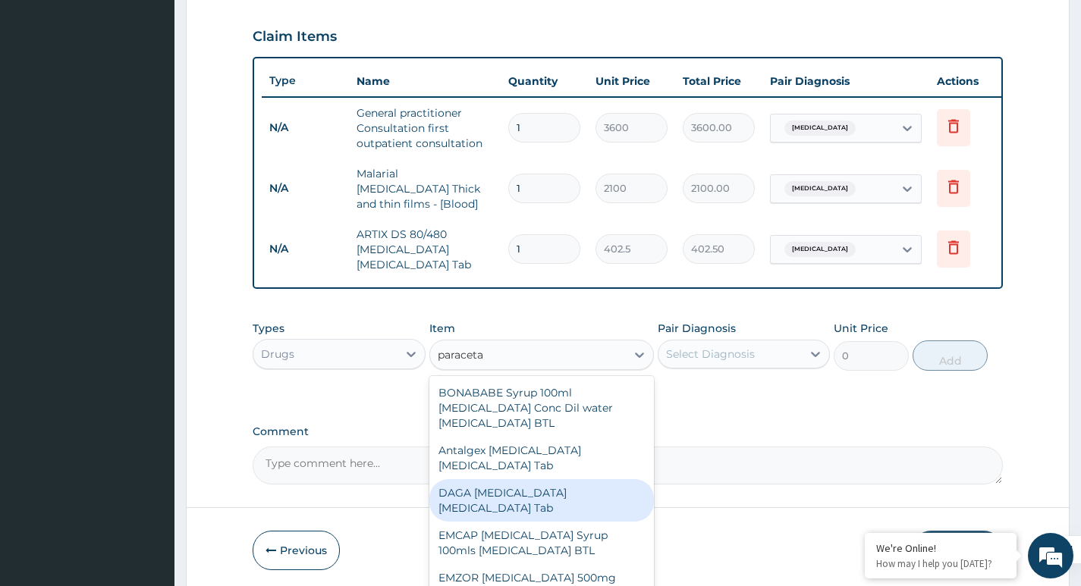
click at [491, 490] on div "DAGA [MEDICAL_DATA] [MEDICAL_DATA] Tab" at bounding box center [541, 500] width 225 height 42
type input "23"
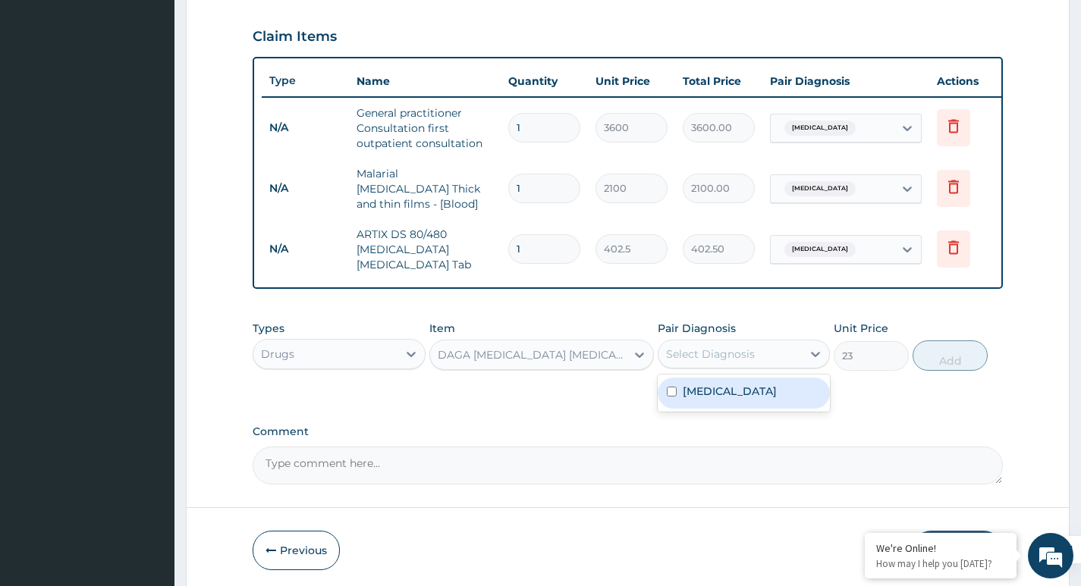
click at [724, 359] on div "Select Diagnosis" at bounding box center [710, 354] width 89 height 15
click at [697, 397] on label "[MEDICAL_DATA]" at bounding box center [730, 391] width 94 height 15
checkbox input "true"
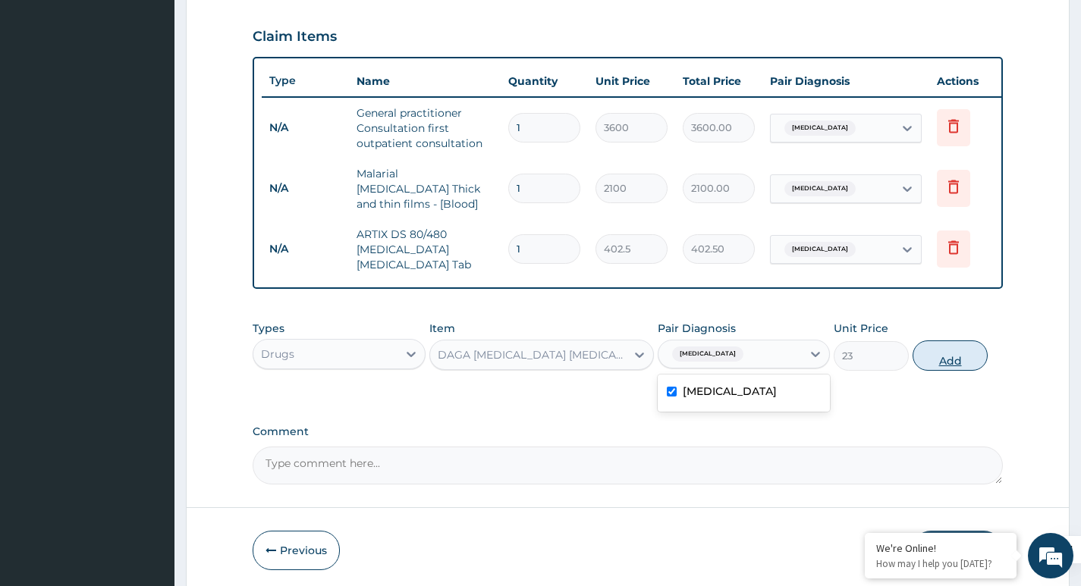
click at [959, 364] on button "Add" at bounding box center [949, 356] width 75 height 30
type input "0"
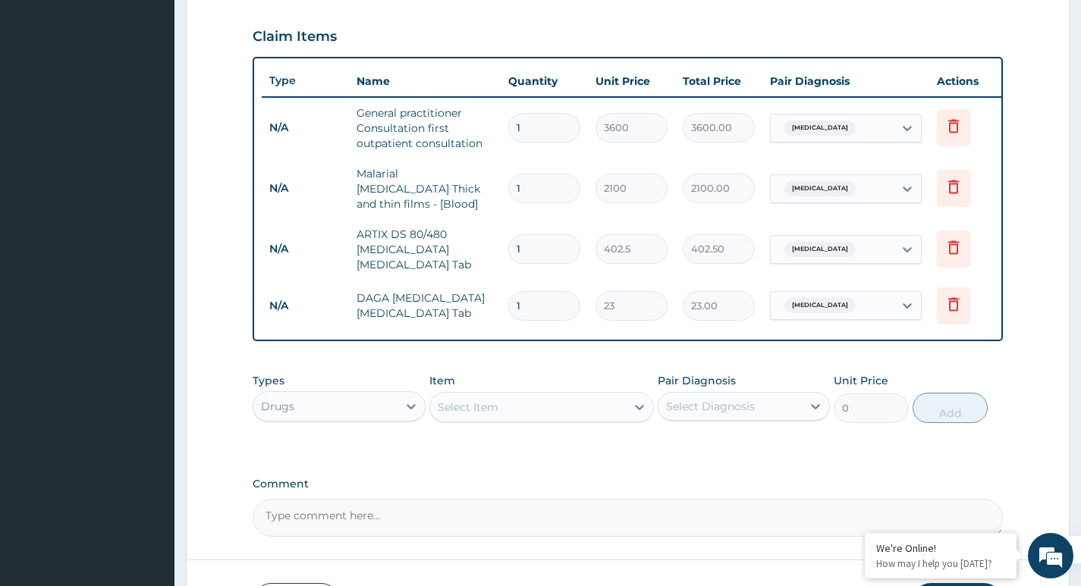
type input "0.00"
type input "4"
type input "92.00"
type input "42"
type input "966.00"
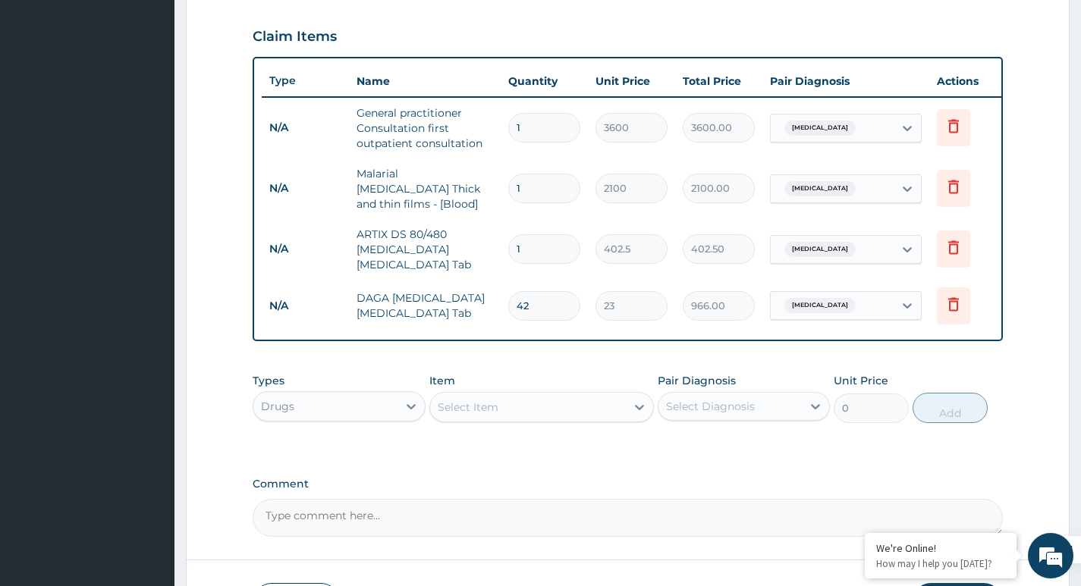
type input "42"
click at [541, 247] on input "1" at bounding box center [544, 249] width 72 height 30
type input "0.00"
type input "6"
type input "2415.00"
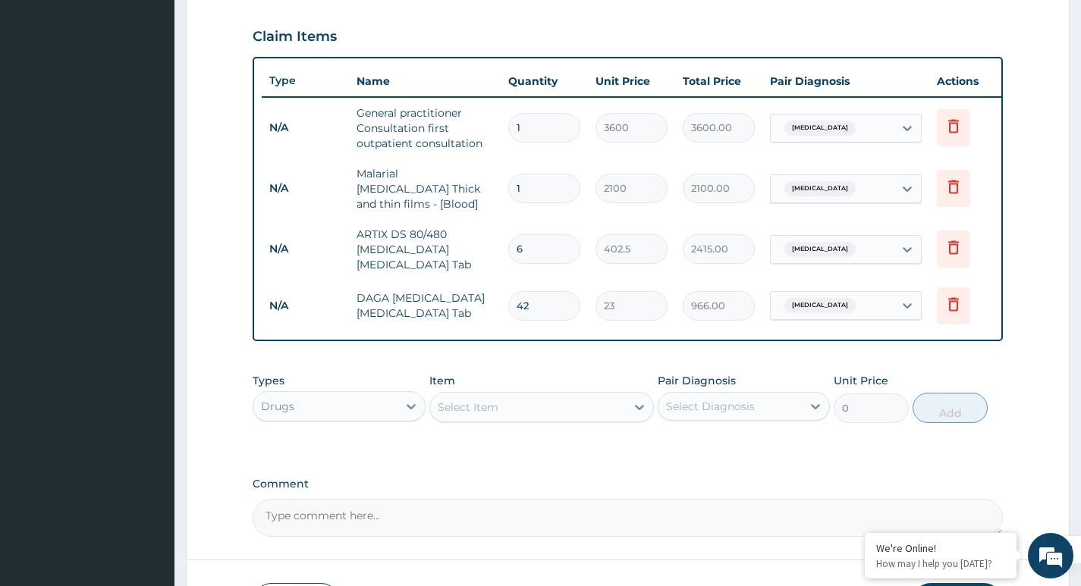
type input "6"
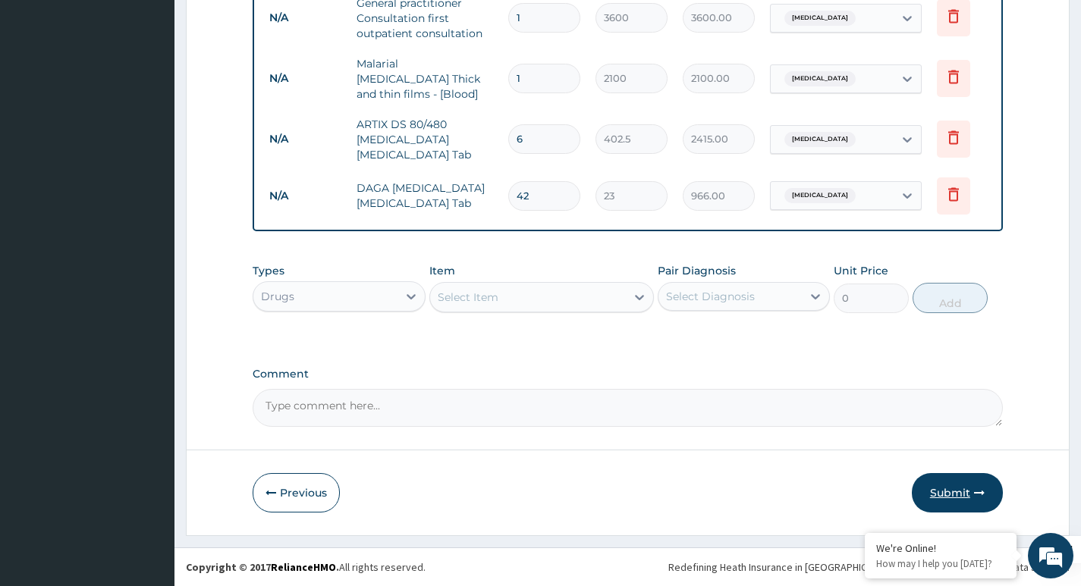
click at [950, 484] on button "Submit" at bounding box center [957, 492] width 91 height 39
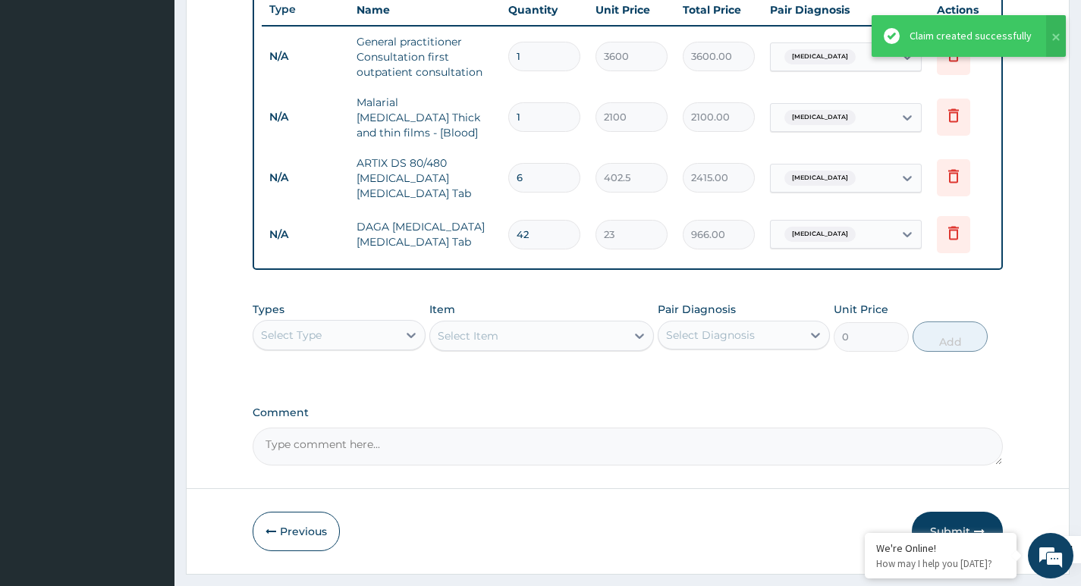
scroll to position [545, 0]
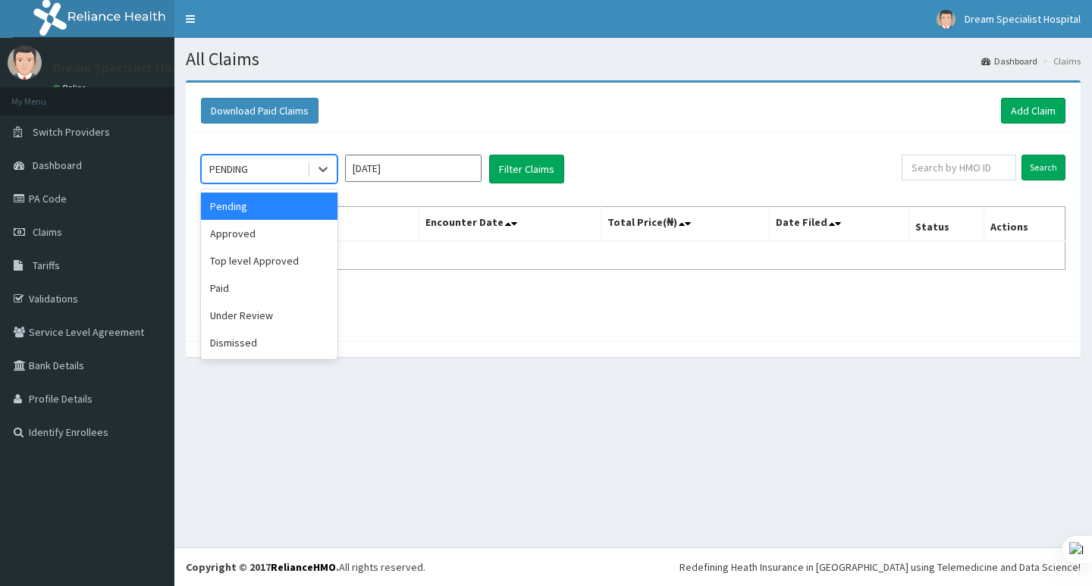
click at [260, 174] on div "PENDING" at bounding box center [254, 169] width 105 height 24
click at [239, 243] on div "Approved" at bounding box center [269, 233] width 137 height 27
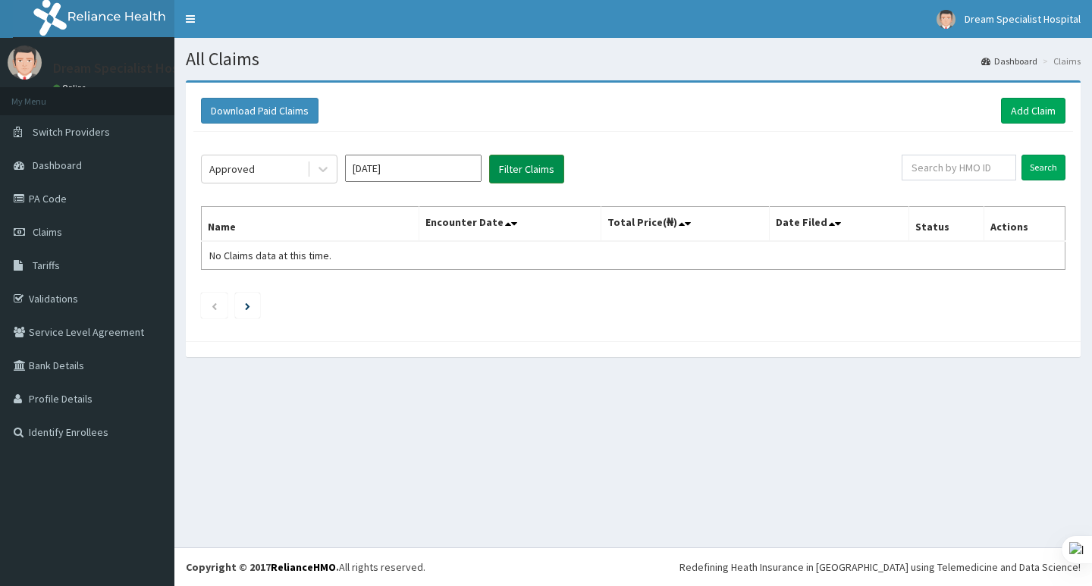
click at [524, 176] on button "Filter Claims" at bounding box center [526, 169] width 75 height 29
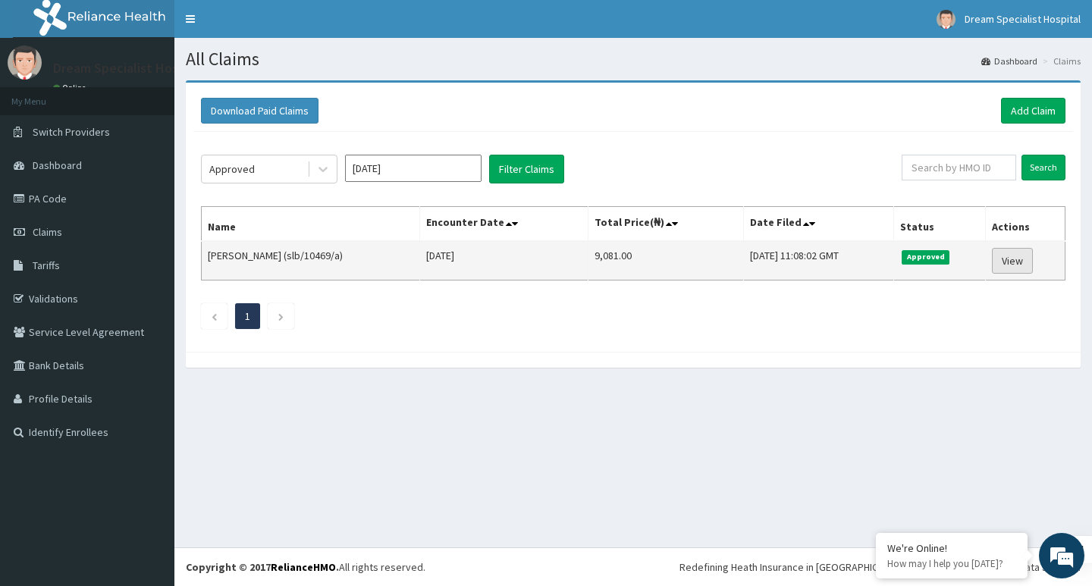
click at [1015, 260] on link "View" at bounding box center [1012, 261] width 41 height 26
